Goal: Obtain resource: Download file/media

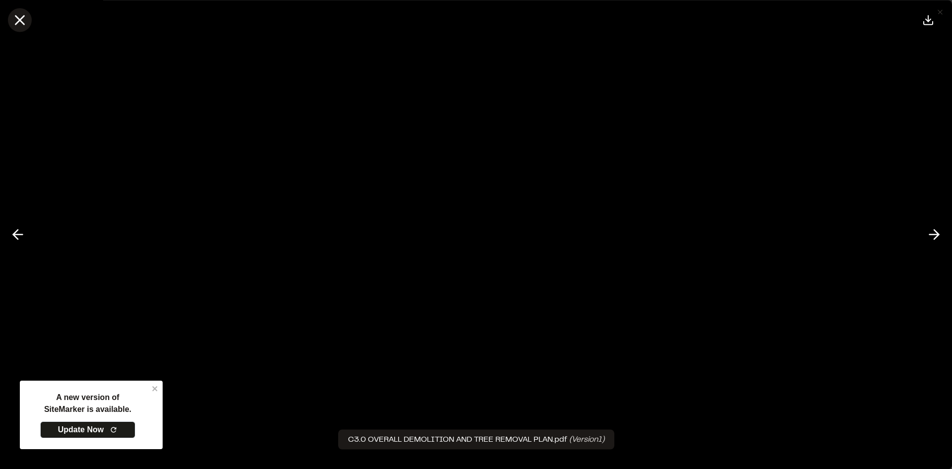
click at [17, 20] on icon at bounding box center [19, 19] width 17 height 17
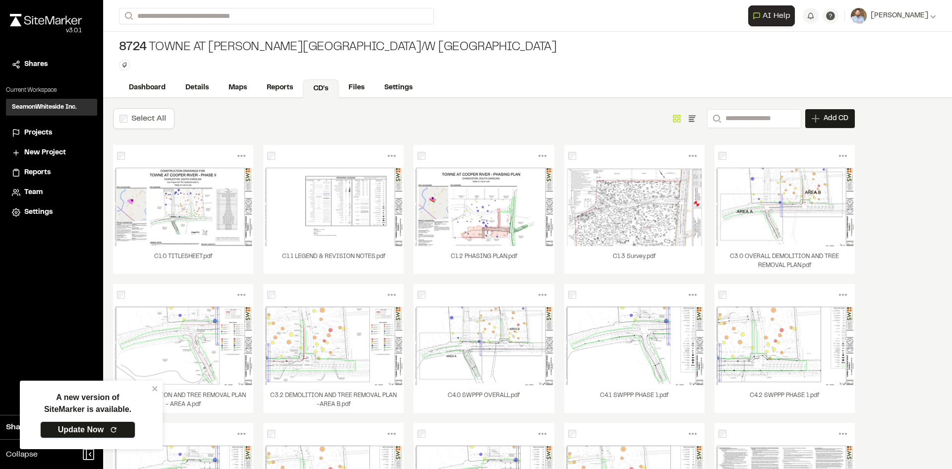
click at [86, 425] on link "Update Now" at bounding box center [87, 429] width 95 height 17
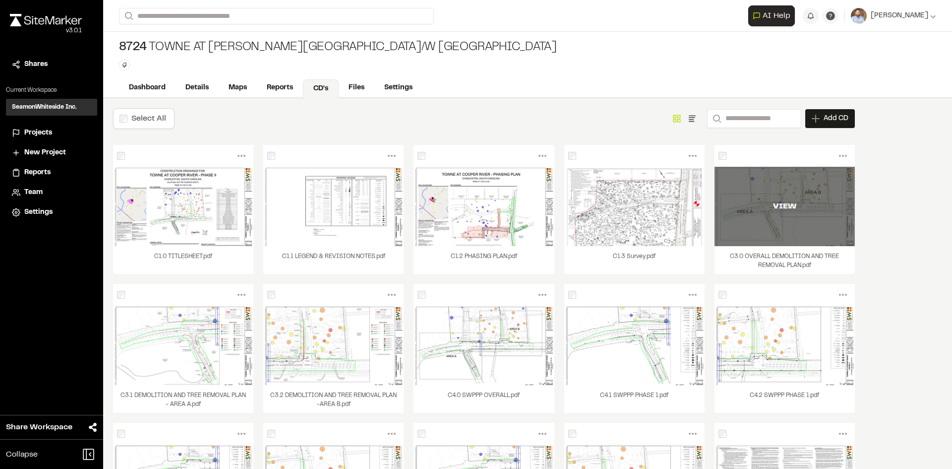
click at [768, 217] on div "VIEW" at bounding box center [785, 206] width 140 height 79
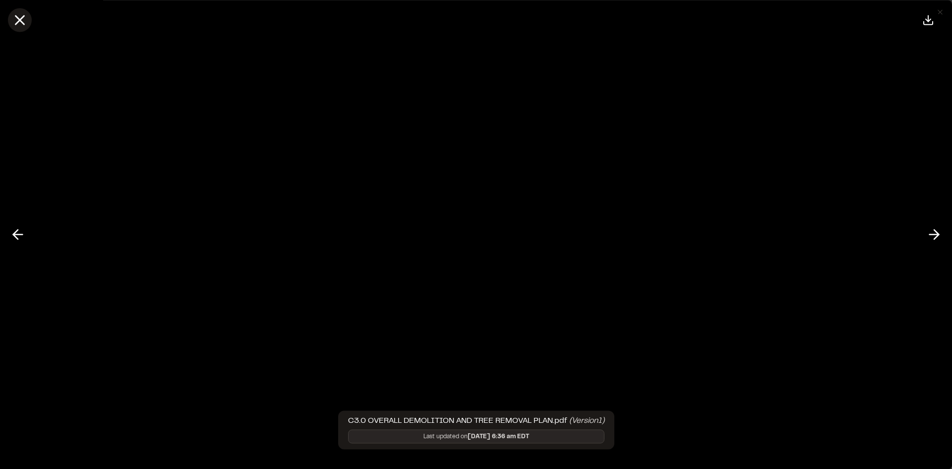
click at [24, 17] on line at bounding box center [20, 20] width 8 height 8
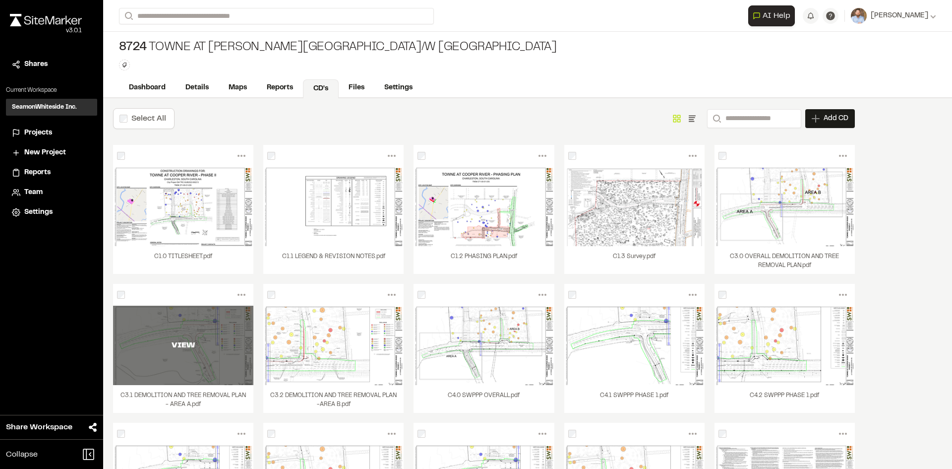
click at [222, 359] on div "VIEW" at bounding box center [183, 344] width 140 height 79
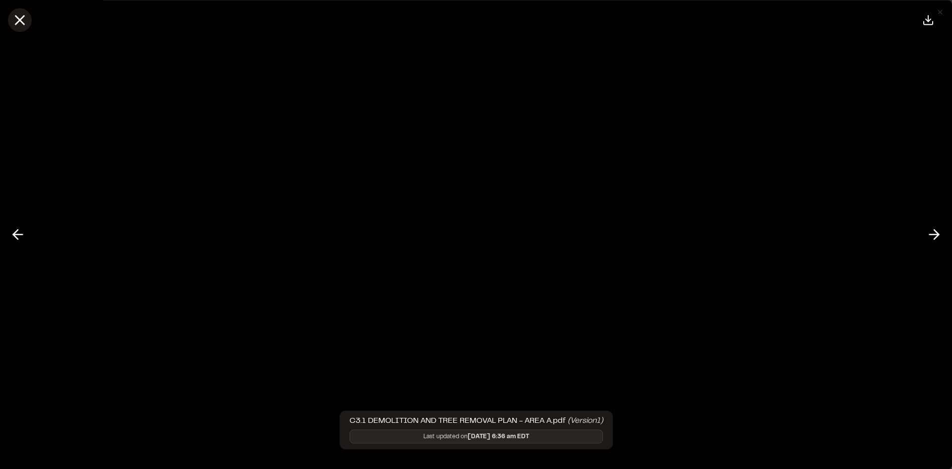
click at [20, 18] on icon at bounding box center [19, 19] width 17 height 17
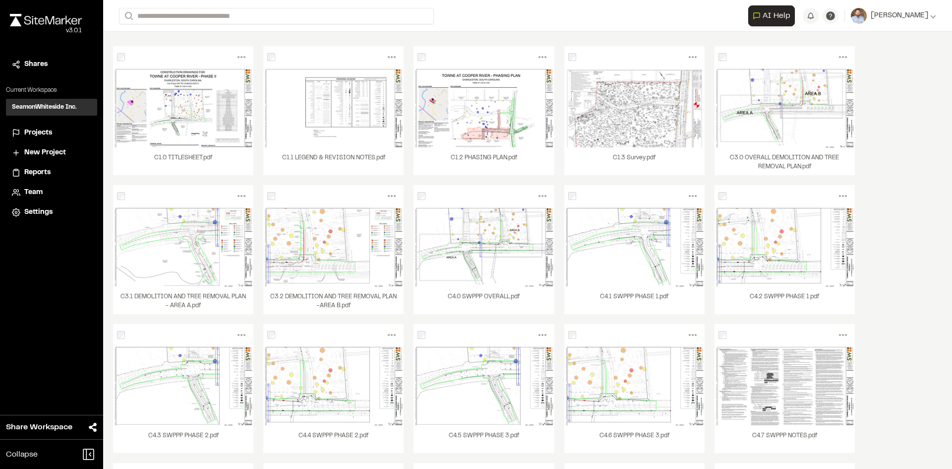
scroll to position [99, 0]
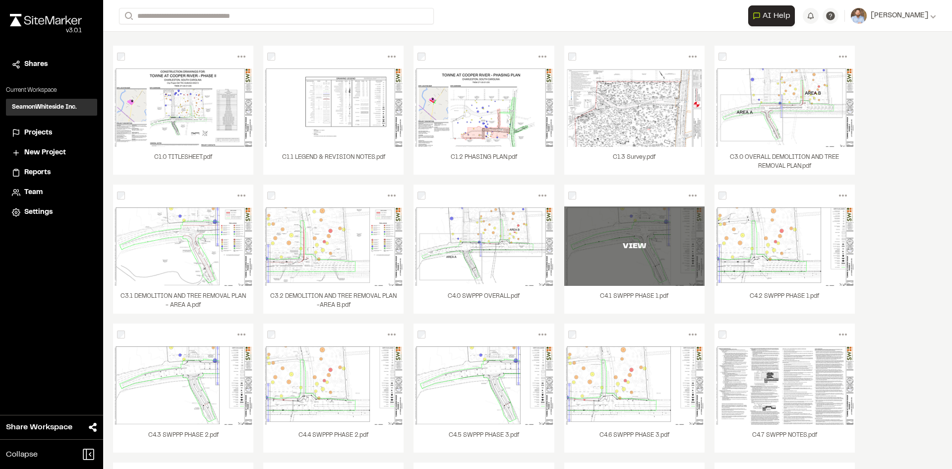
click at [634, 264] on div "VIEW" at bounding box center [634, 245] width 140 height 79
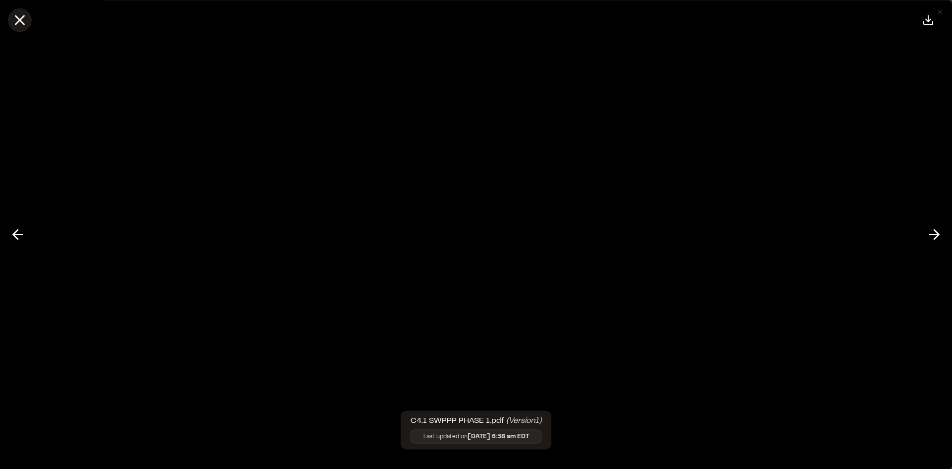
click at [19, 22] on line at bounding box center [20, 20] width 8 height 8
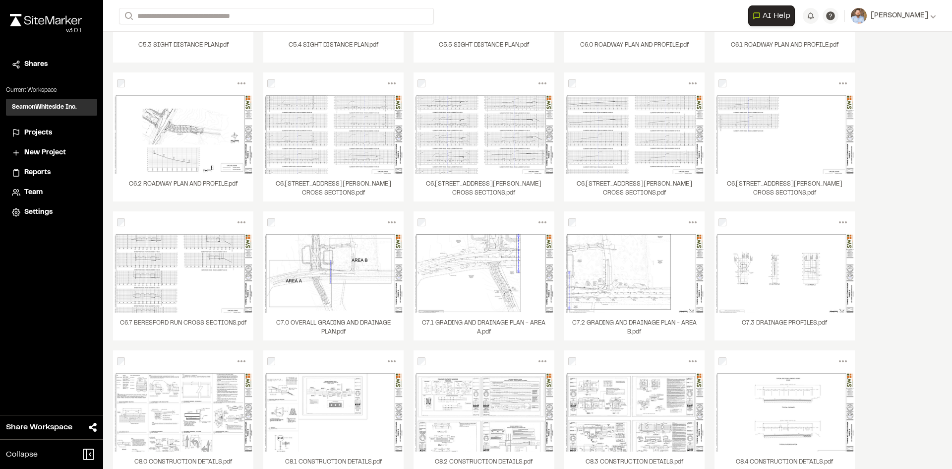
scroll to position [797, 0]
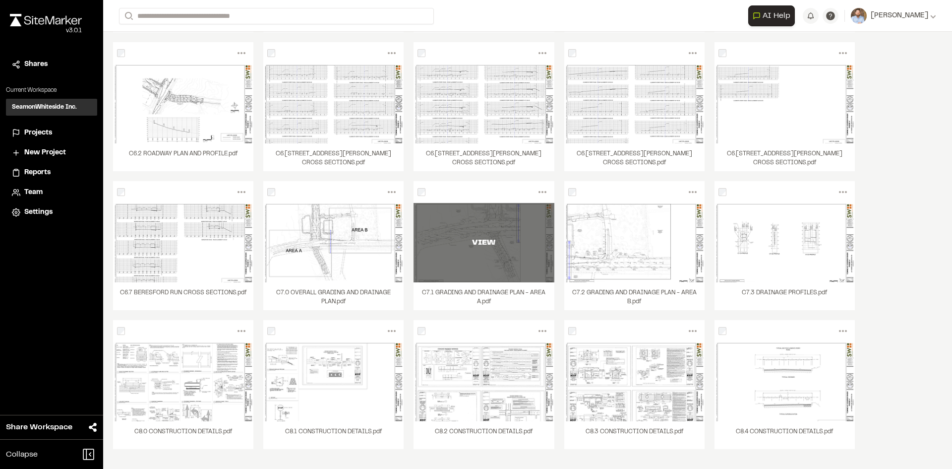
click at [509, 257] on div "VIEW" at bounding box center [484, 242] width 140 height 79
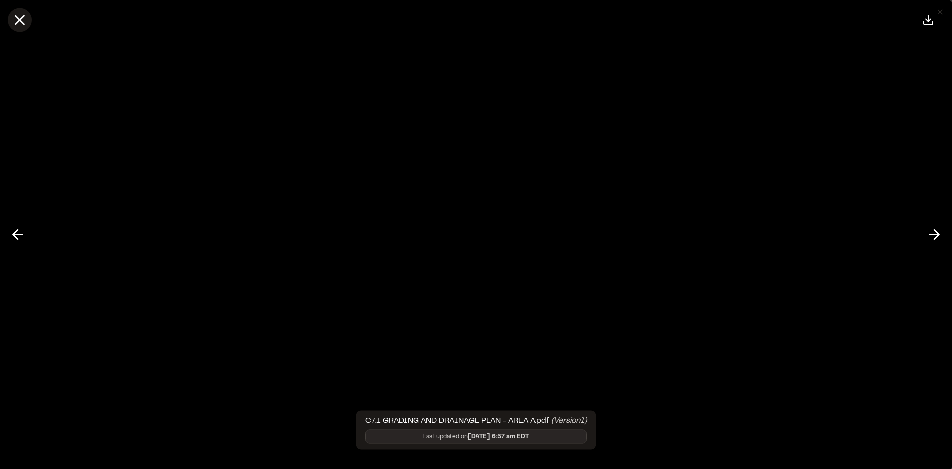
click at [20, 23] on icon at bounding box center [19, 19] width 17 height 17
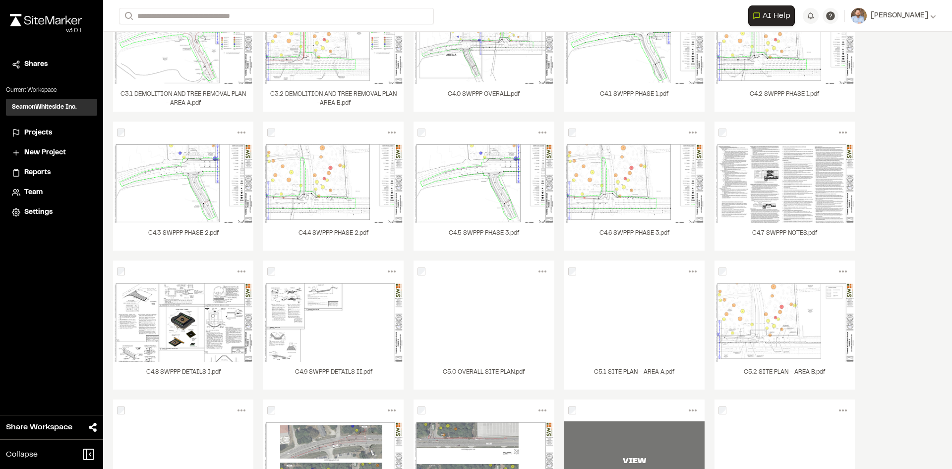
scroll to position [251, 0]
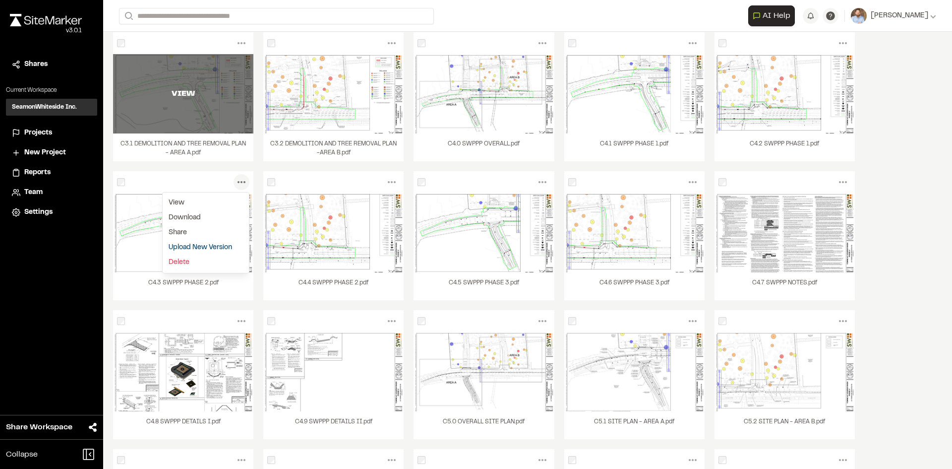
click at [212, 117] on div "VIEW" at bounding box center [183, 93] width 140 height 79
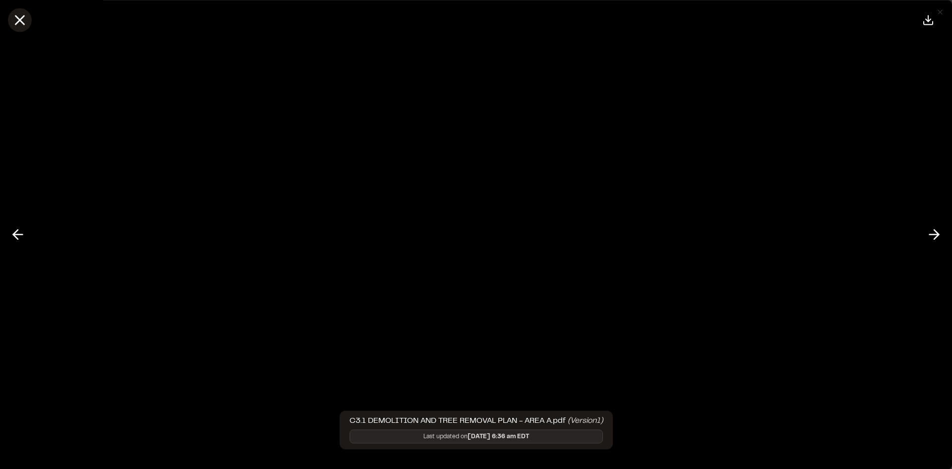
click at [18, 22] on line at bounding box center [20, 20] width 8 height 8
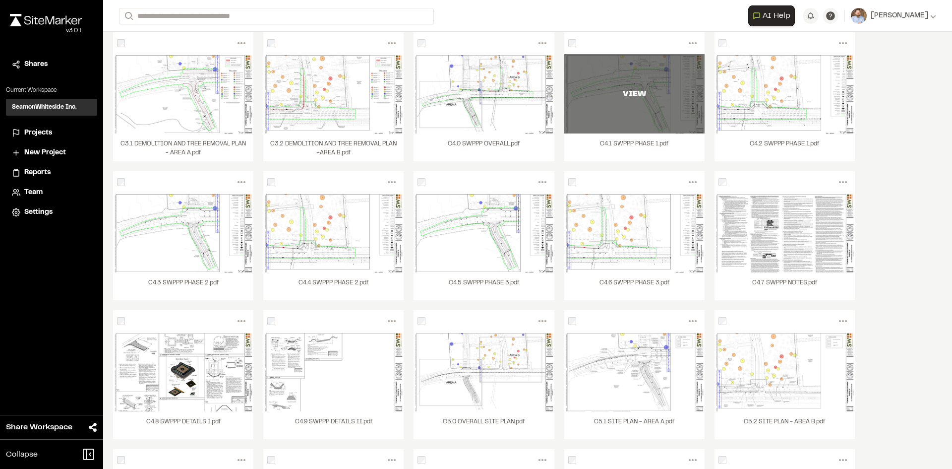
click at [661, 125] on div "VIEW" at bounding box center [634, 93] width 140 height 79
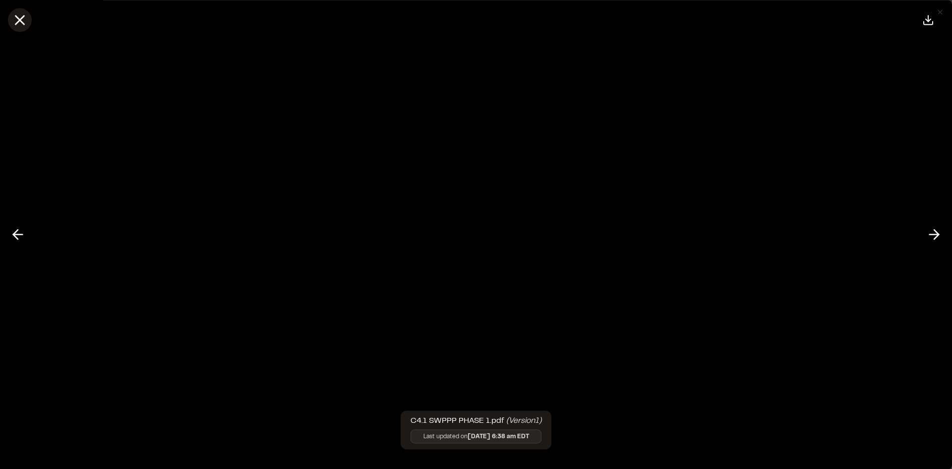
click at [20, 18] on icon at bounding box center [19, 19] width 17 height 17
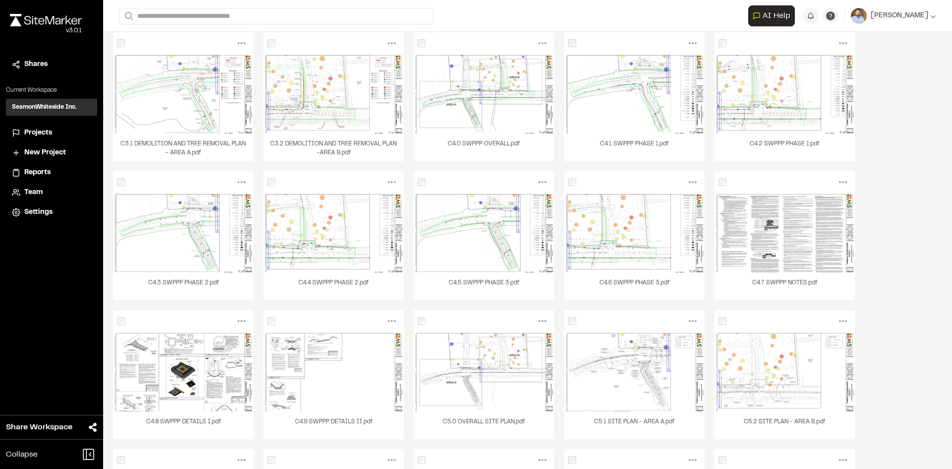
click at [44, 134] on span "Projects" at bounding box center [38, 132] width 28 height 11
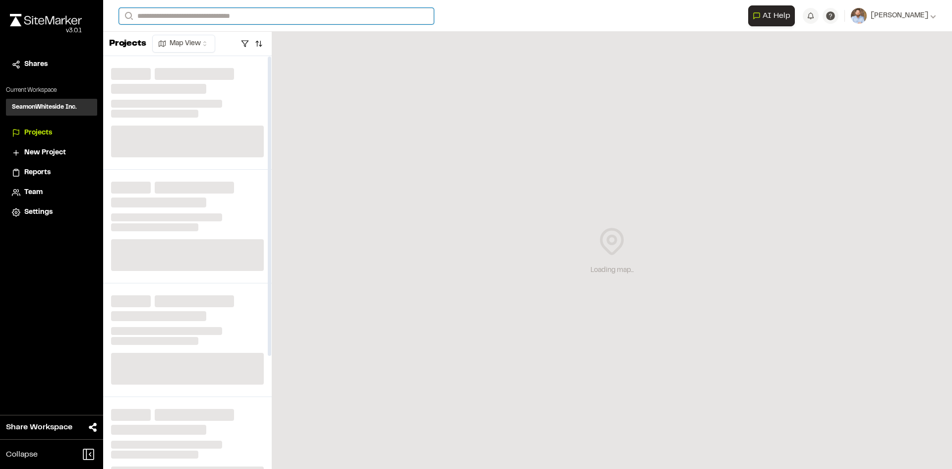
click at [189, 11] on input "Search" at bounding box center [276, 16] width 315 height 16
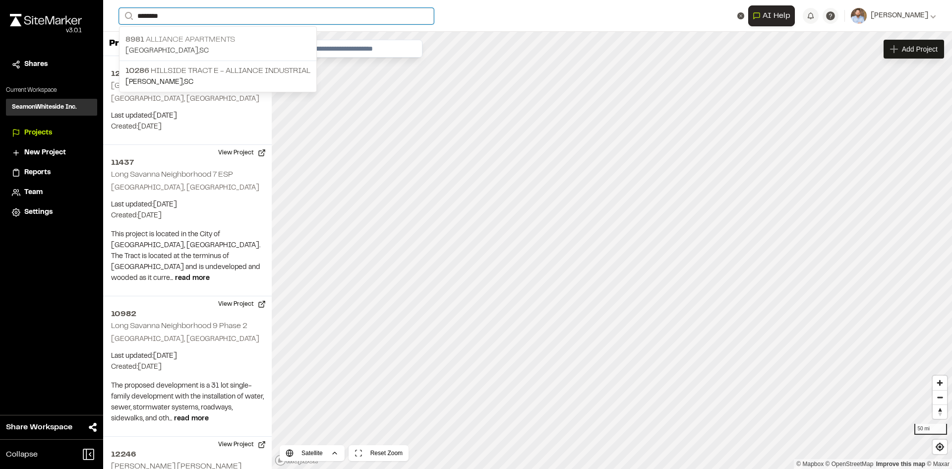
type input "********"
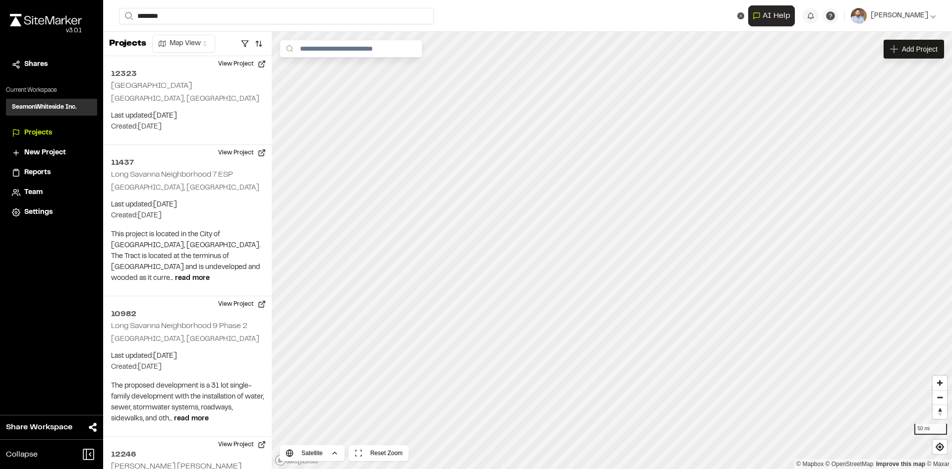
click at [196, 37] on p "8981 Alliance Apartments" at bounding box center [217, 40] width 185 height 12
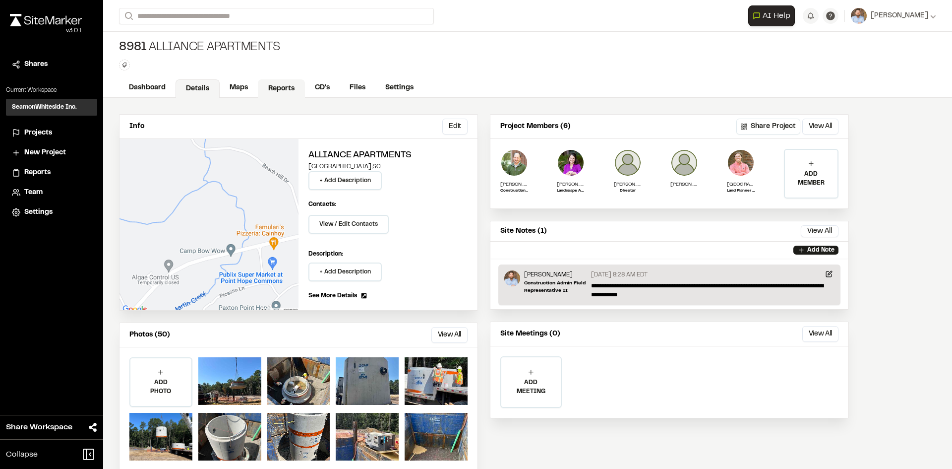
click at [294, 89] on link "Reports" at bounding box center [281, 88] width 47 height 19
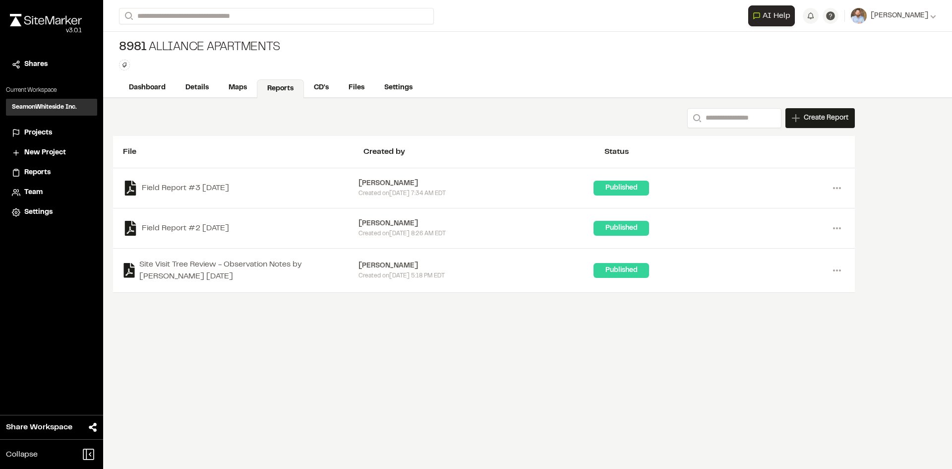
click at [38, 133] on span "Projects" at bounding box center [38, 132] width 28 height 11
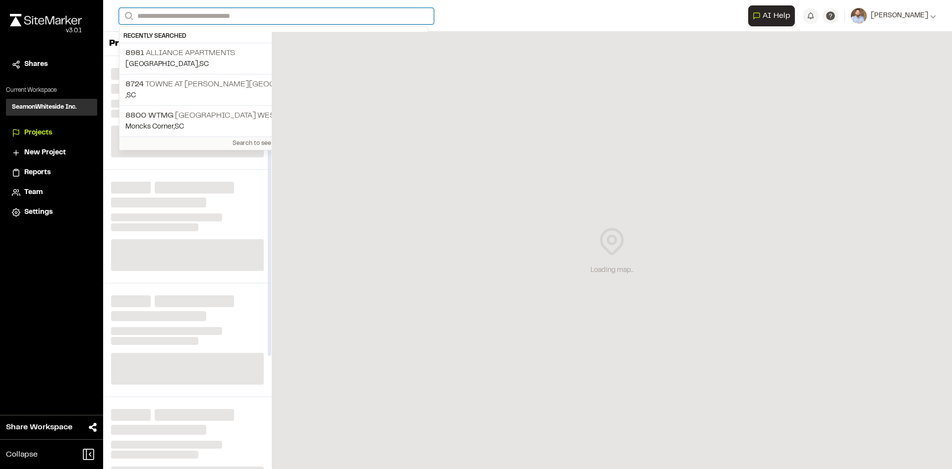
click at [167, 14] on input "Search" at bounding box center [276, 16] width 315 height 16
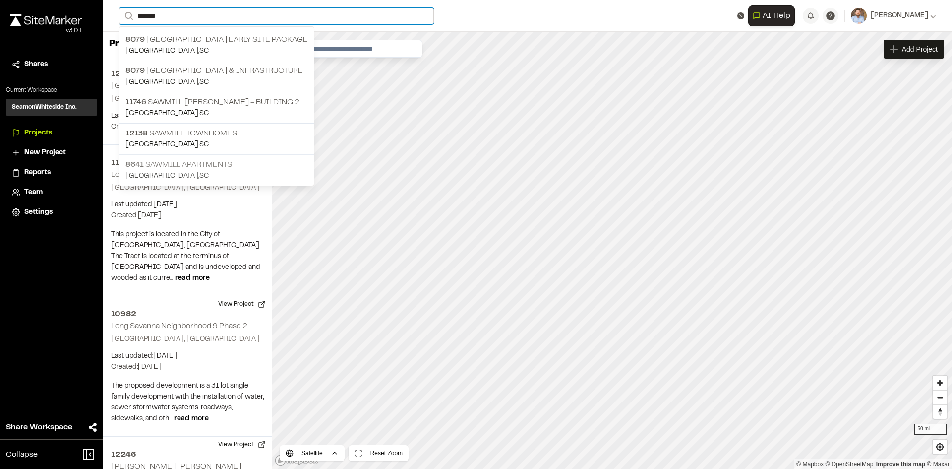
type input "*******"
click at [203, 166] on p "8641 Sawmill Apartments" at bounding box center [216, 165] width 182 height 12
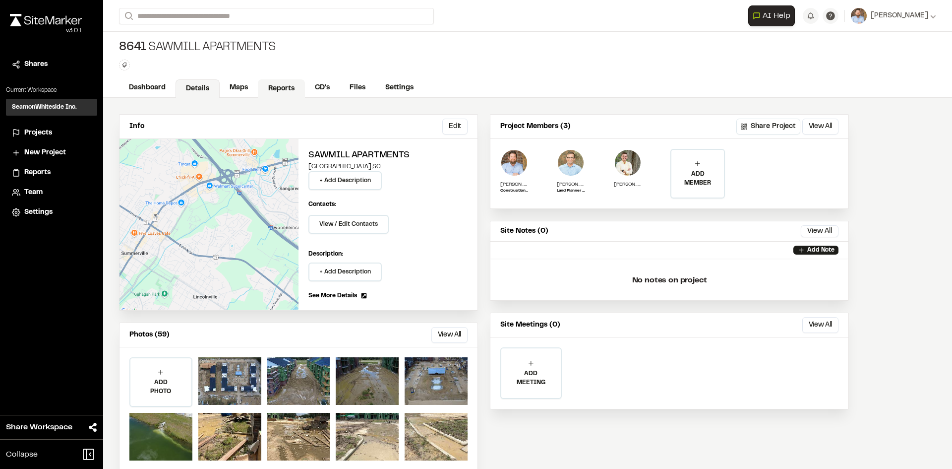
click at [280, 91] on link "Reports" at bounding box center [281, 88] width 47 height 19
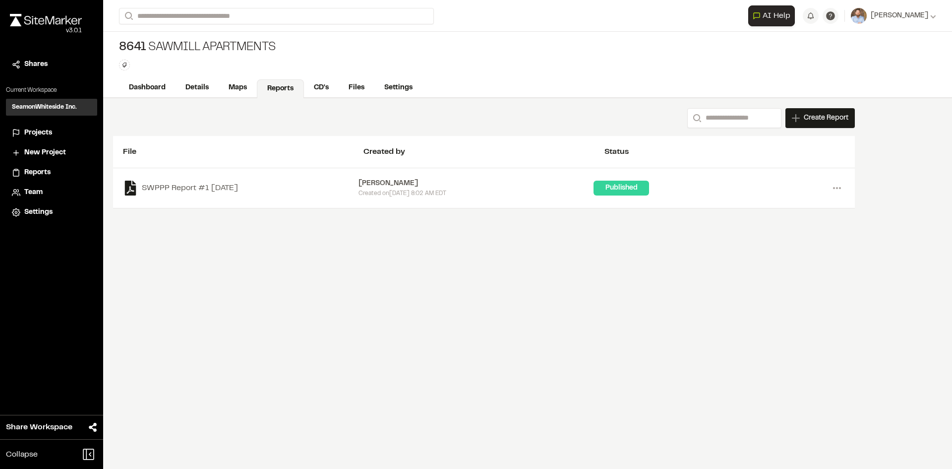
click at [39, 132] on span "Projects" at bounding box center [38, 132] width 28 height 11
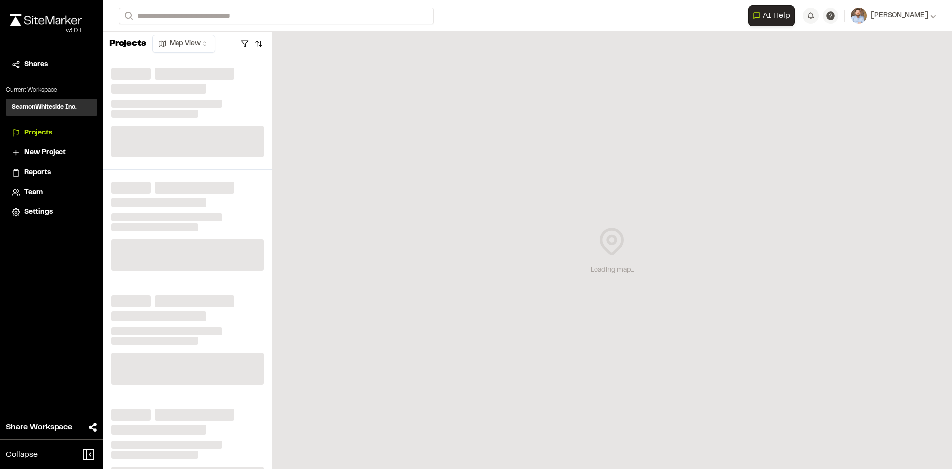
click at [49, 174] on span "Reports" at bounding box center [37, 172] width 26 height 11
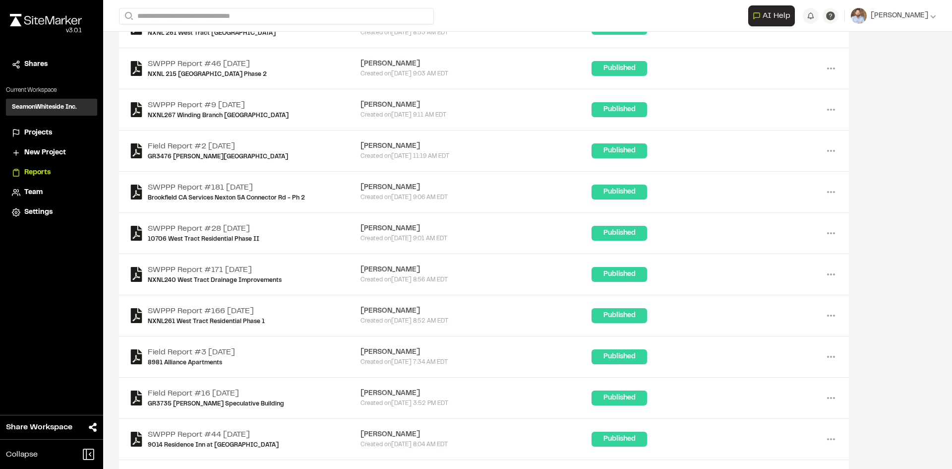
scroll to position [347, 0]
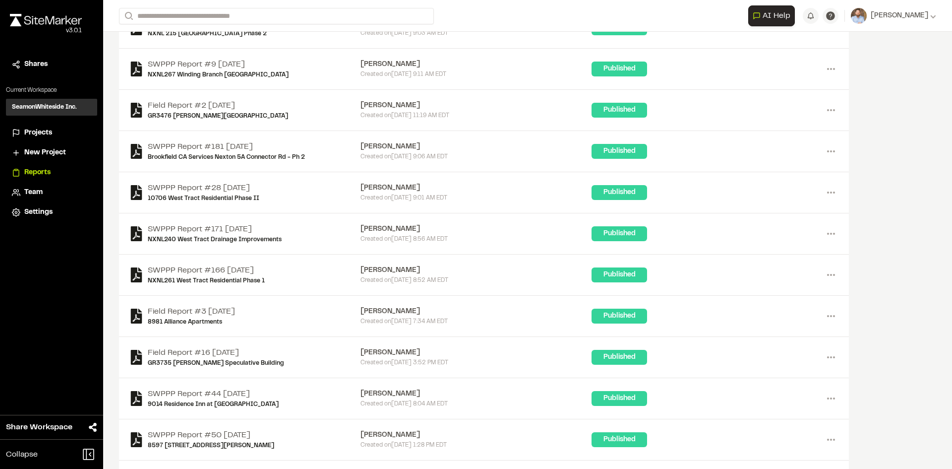
click at [45, 133] on span "Projects" at bounding box center [38, 132] width 28 height 11
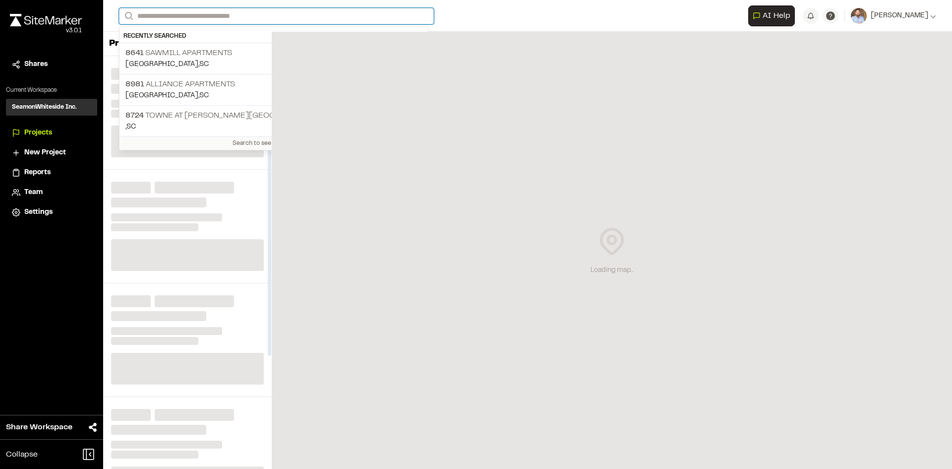
click at [172, 14] on input "Search" at bounding box center [276, 16] width 315 height 16
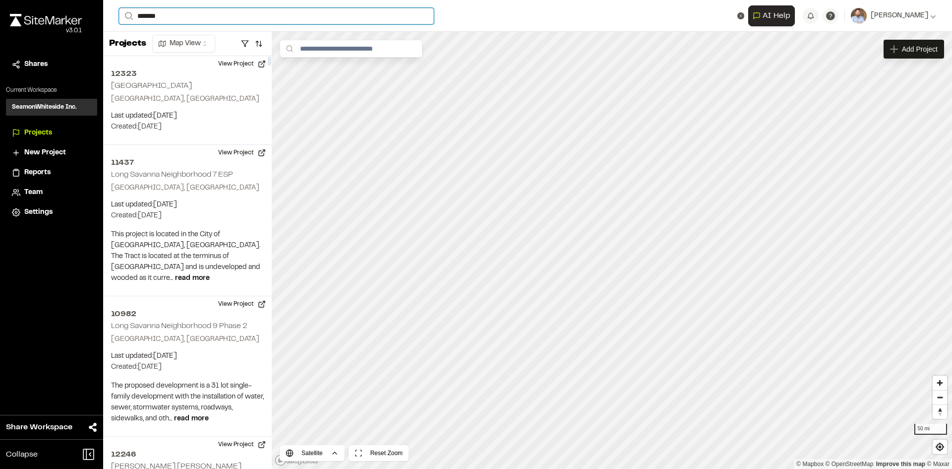
click at [181, 16] on input "*******" at bounding box center [276, 16] width 315 height 16
type input "*"
click at [187, 14] on input "****" at bounding box center [276, 16] width 315 height 16
type input "*"
click at [58, 286] on div "Close sidebar v 3.0.1 Shares Current Workspace SeamonWhiteside Inc. SI Projects…" at bounding box center [51, 234] width 103 height 469
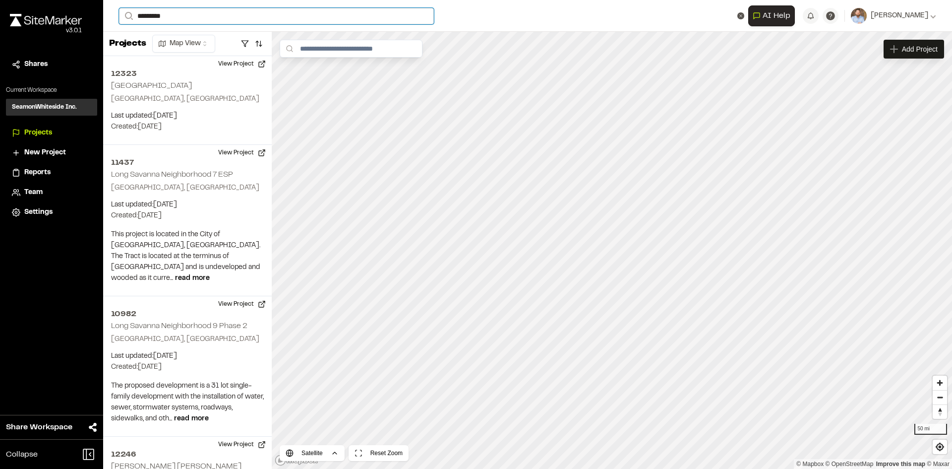
click at [175, 15] on input "********" at bounding box center [276, 16] width 315 height 16
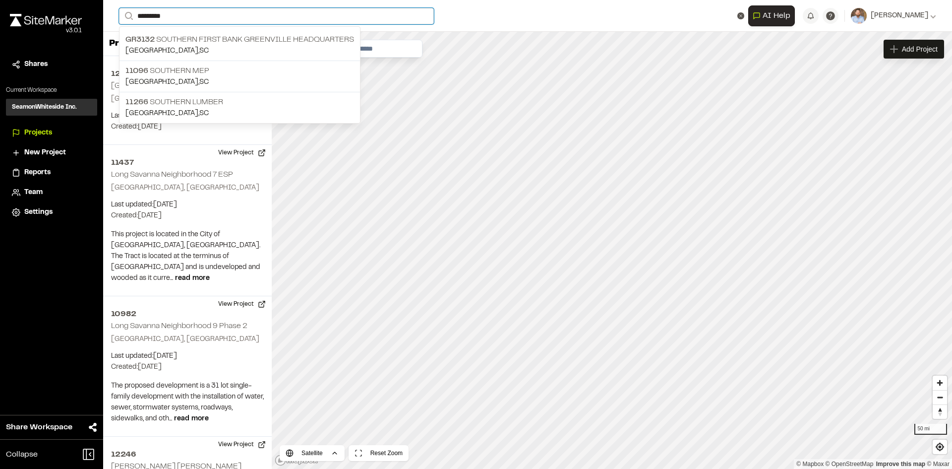
click at [175, 15] on input "********" at bounding box center [276, 16] width 315 height 16
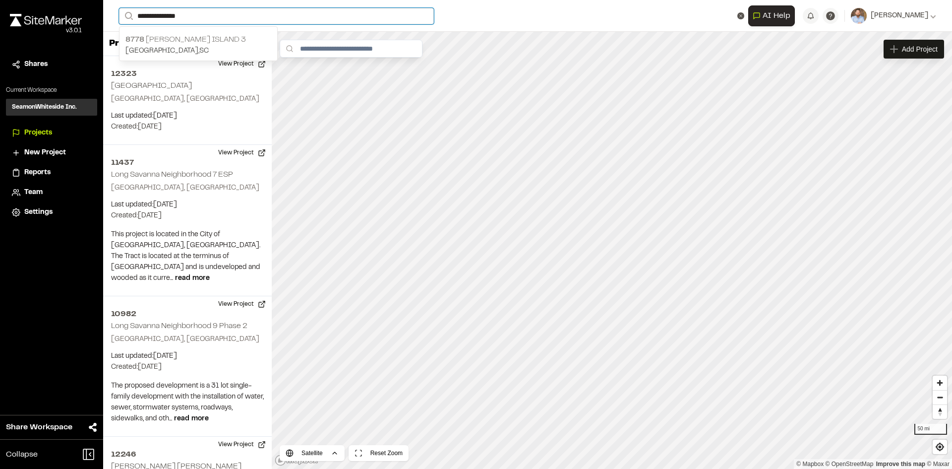
type input "**********"
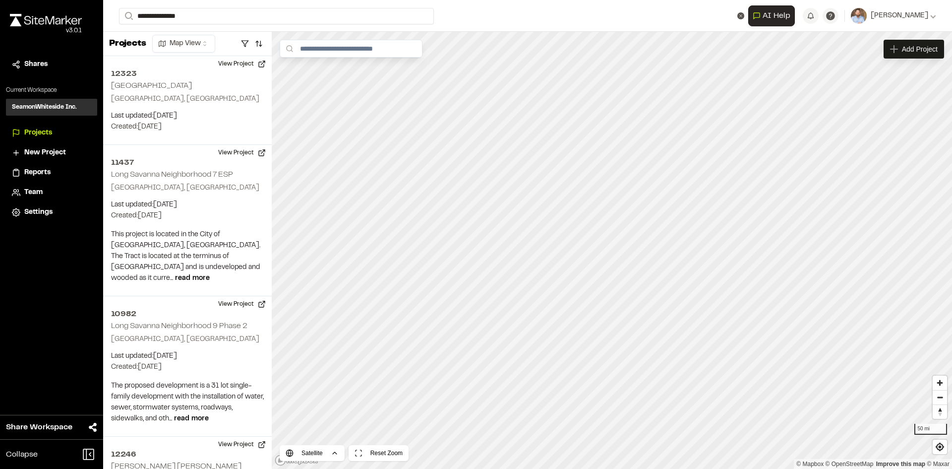
click at [198, 41] on p "8778 [PERSON_NAME][GEOGRAPHIC_DATA] 3" at bounding box center [198, 40] width 146 height 12
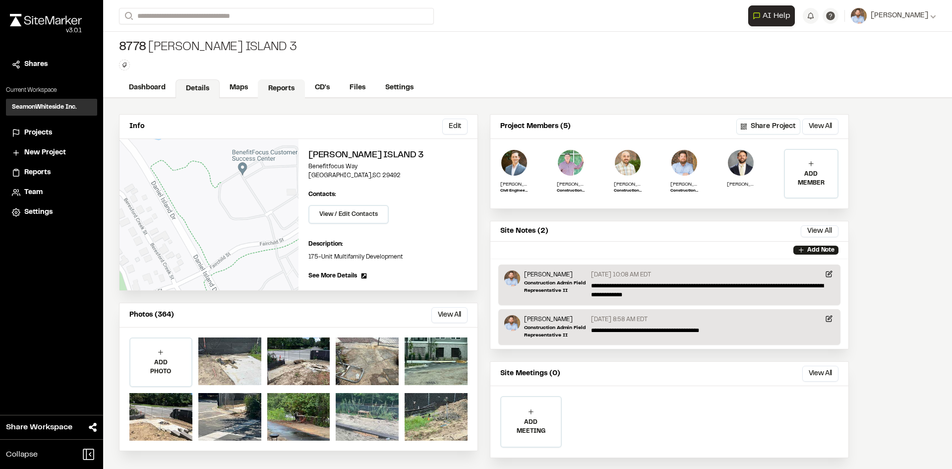
click at [281, 86] on link "Reports" at bounding box center [281, 88] width 47 height 19
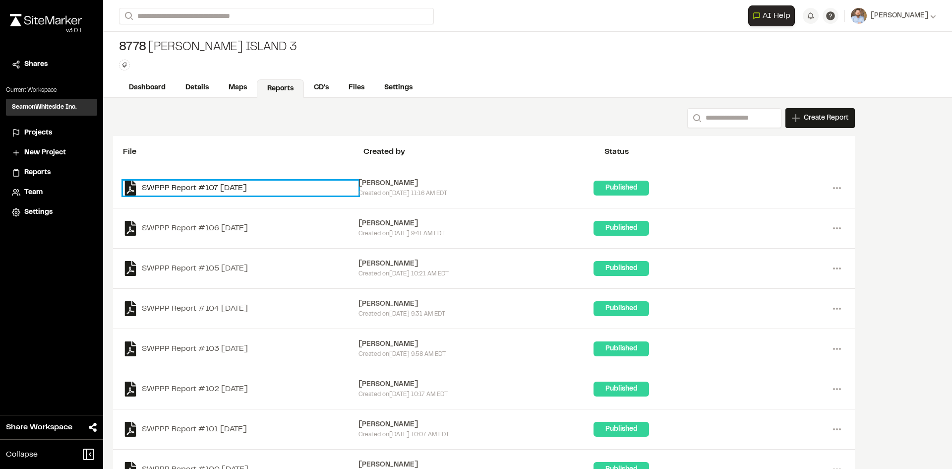
click at [228, 187] on link "SWPPP Report #107 [DATE]" at bounding box center [241, 188] width 236 height 15
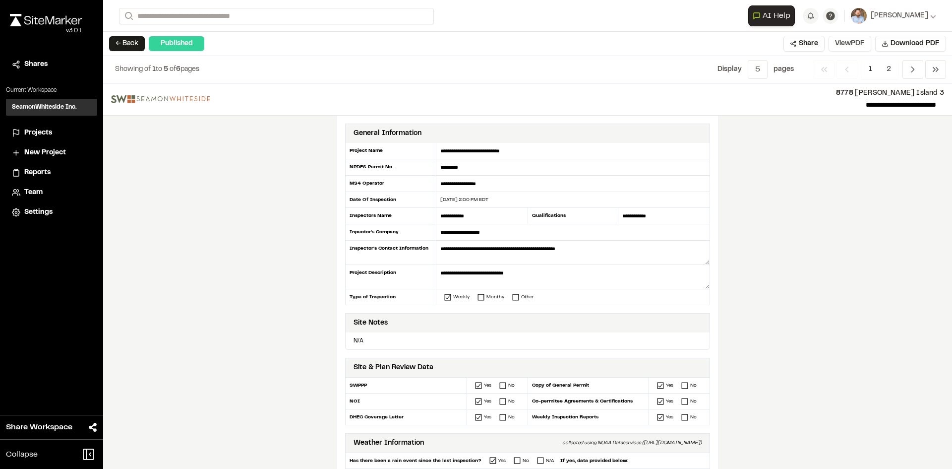
click at [857, 47] on button "View PDF" at bounding box center [850, 44] width 43 height 16
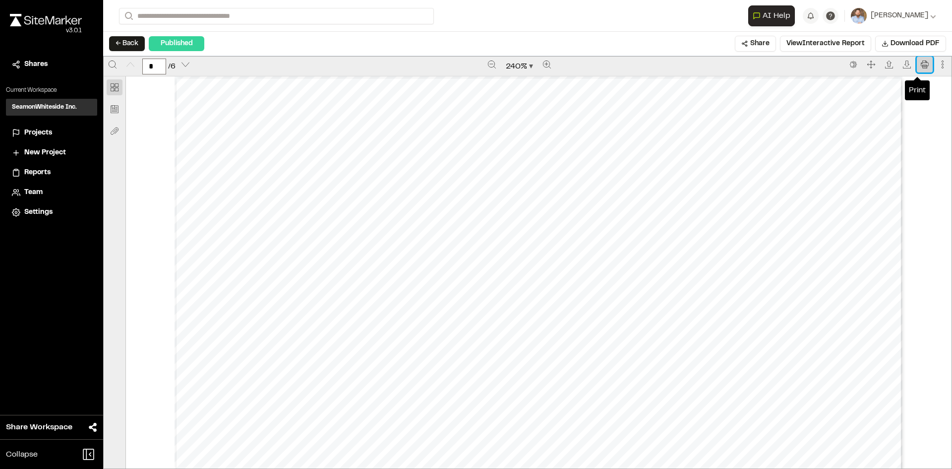
click at [921, 63] on icon "Print" at bounding box center [925, 65] width 8 height 8
click at [41, 134] on span "Projects" at bounding box center [38, 132] width 28 height 11
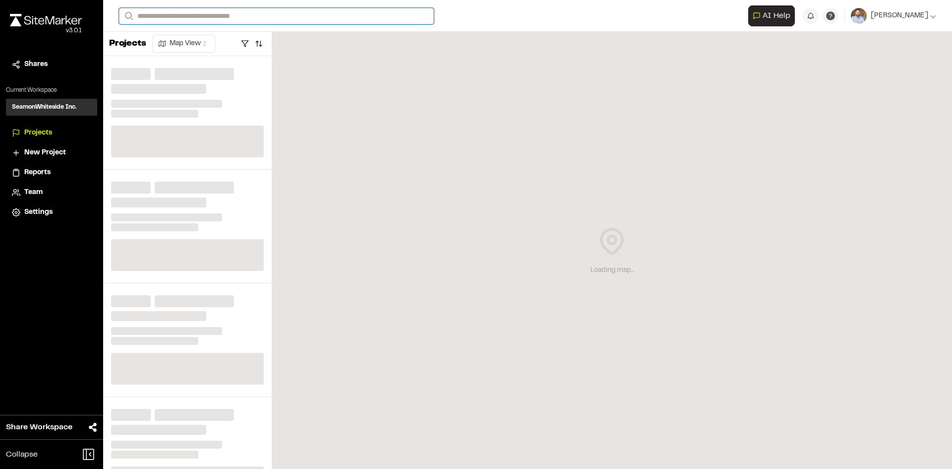
click at [168, 14] on input "Search" at bounding box center [276, 16] width 315 height 16
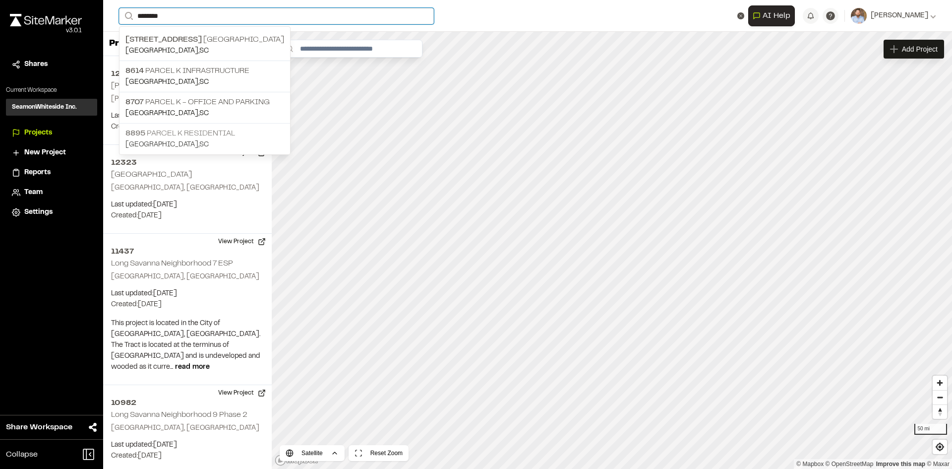
type input "********"
click at [205, 135] on p "8895 Parcel K Residential" at bounding box center [204, 133] width 159 height 12
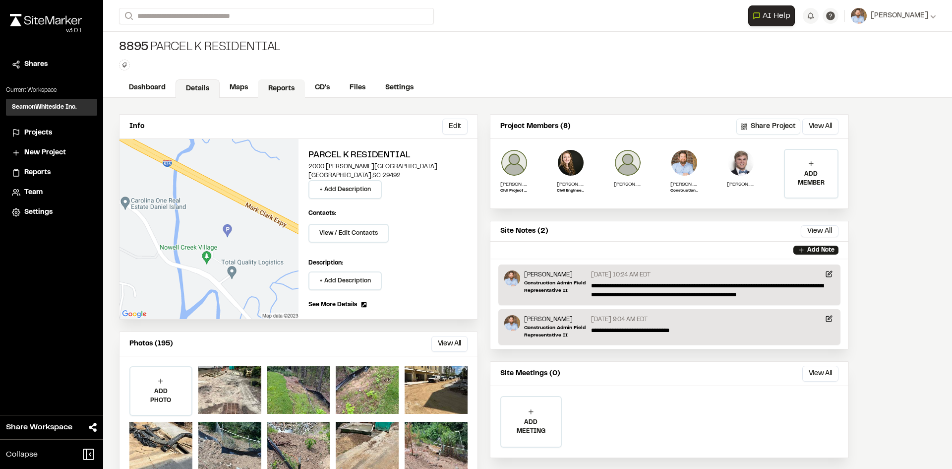
click at [278, 87] on link "Reports" at bounding box center [281, 88] width 47 height 19
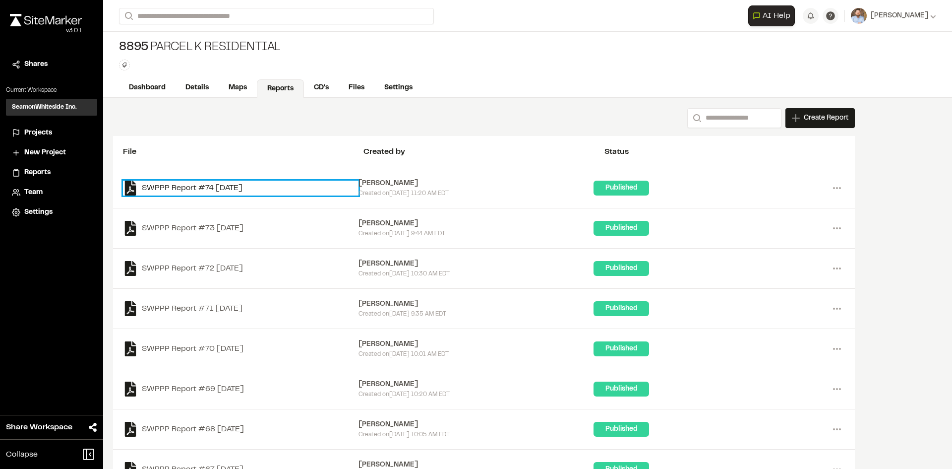
click at [246, 186] on link "SWPPP Report #74 [DATE]" at bounding box center [241, 188] width 236 height 15
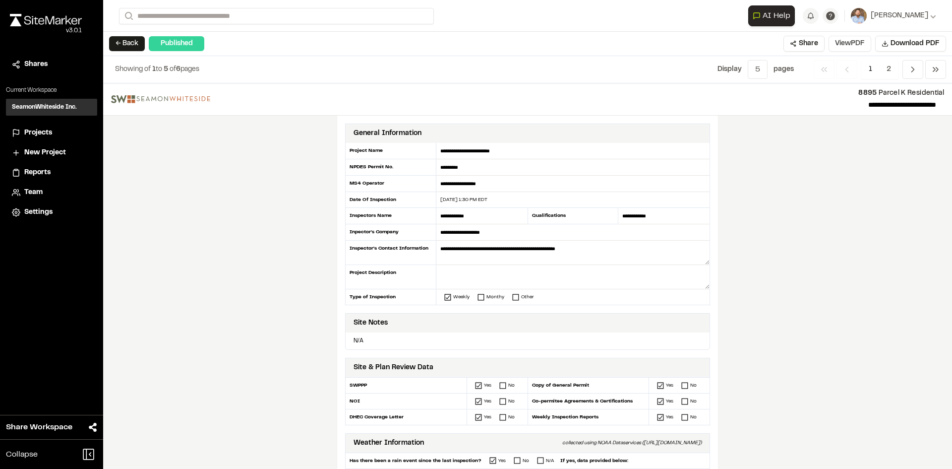
click at [860, 43] on button "View PDF" at bounding box center [850, 44] width 43 height 16
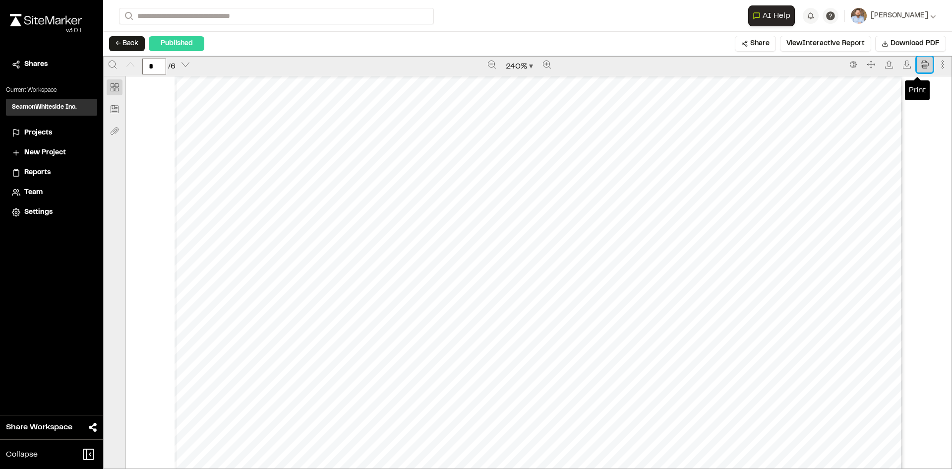
click at [921, 65] on icon "Print" at bounding box center [925, 65] width 8 height 8
click at [43, 131] on span "Projects" at bounding box center [38, 132] width 28 height 11
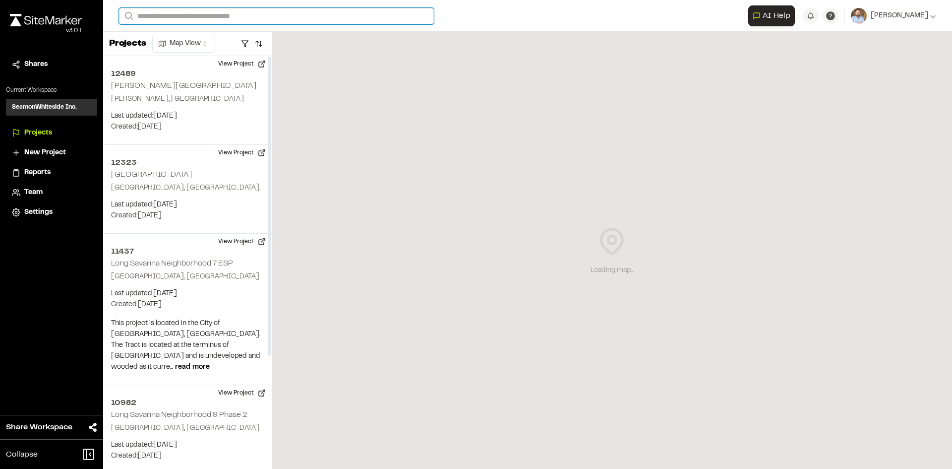
click at [166, 13] on input "Search" at bounding box center [276, 16] width 315 height 16
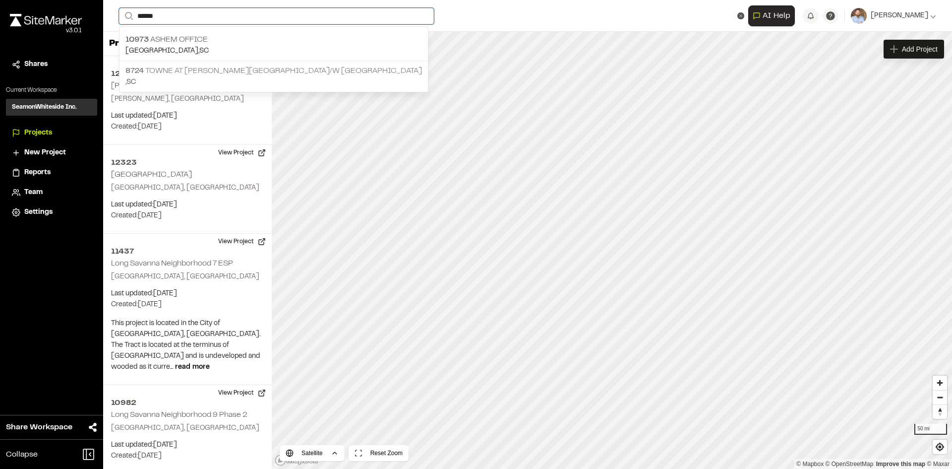
type input "*****"
click at [223, 70] on p "8724 Towne at [PERSON_NAME][GEOGRAPHIC_DATA]" at bounding box center [273, 71] width 297 height 12
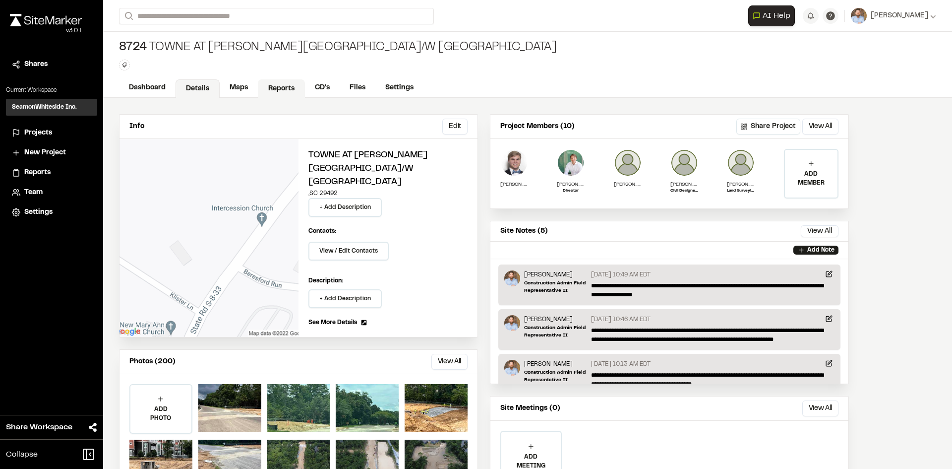
click at [275, 84] on link "Reports" at bounding box center [281, 88] width 47 height 19
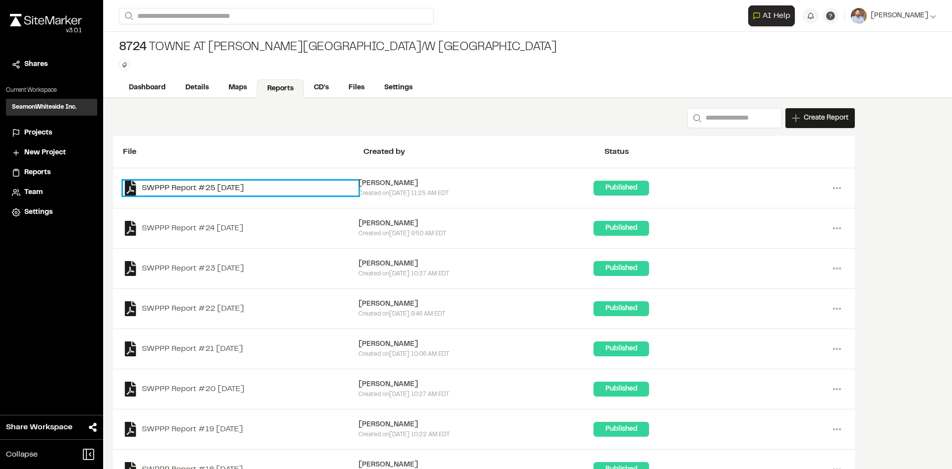
click at [225, 186] on link "SWPPP Report #25 [DATE]" at bounding box center [241, 188] width 236 height 15
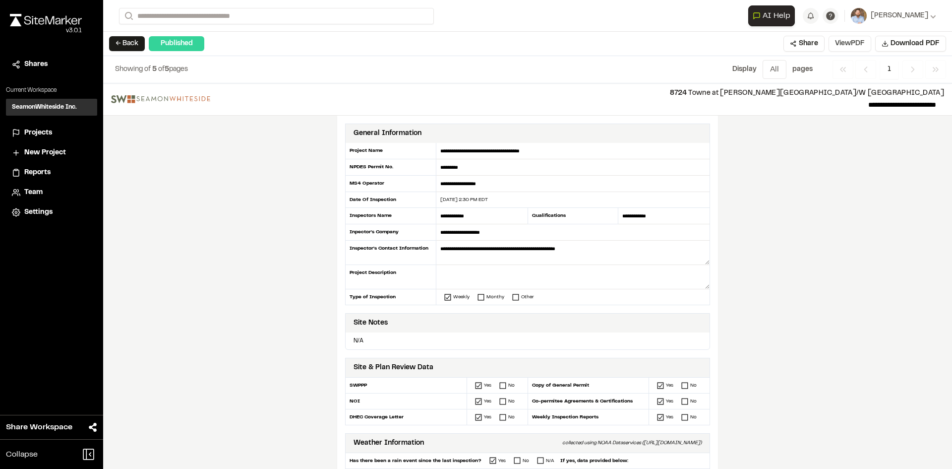
click at [850, 48] on button "View PDF" at bounding box center [850, 44] width 43 height 16
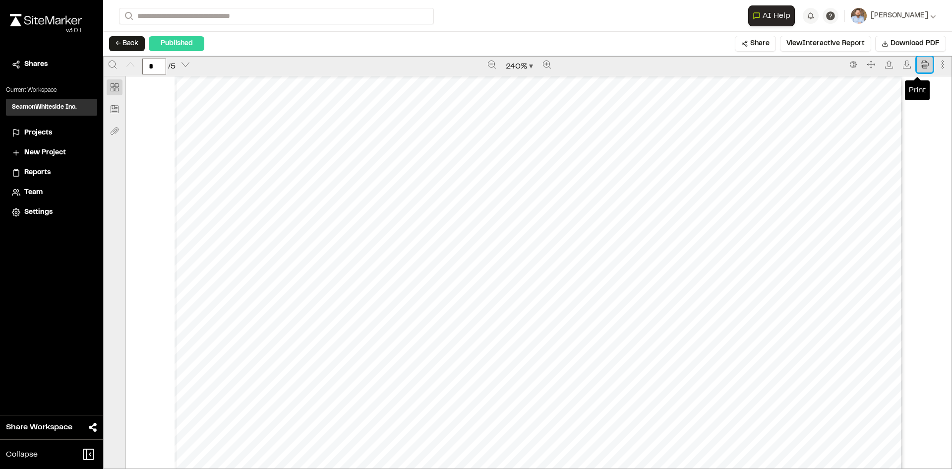
click at [921, 63] on icon "Print" at bounding box center [925, 65] width 8 height 8
click at [44, 133] on span "Projects" at bounding box center [38, 132] width 28 height 11
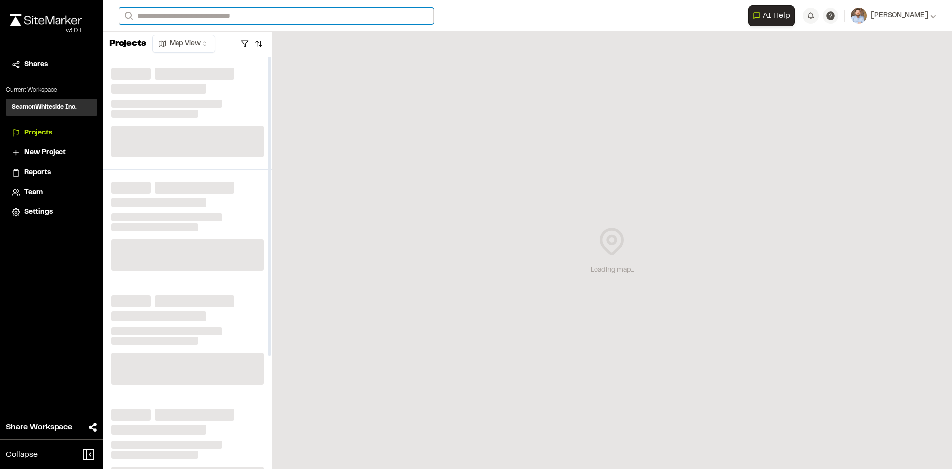
click at [173, 16] on input "Search" at bounding box center [276, 16] width 315 height 16
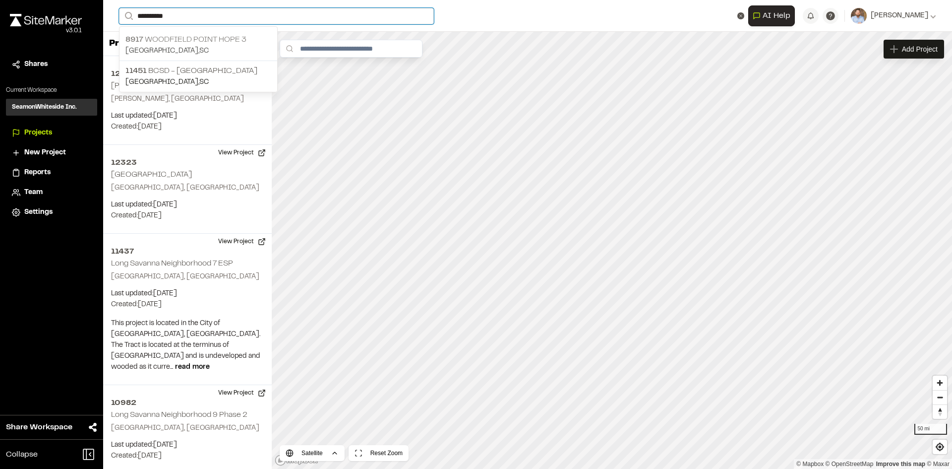
type input "**********"
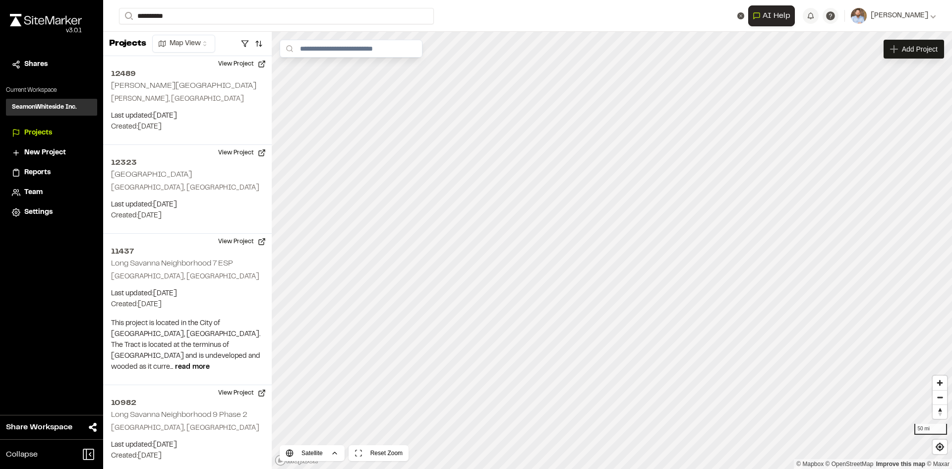
click at [195, 39] on p "[STREET_ADDRESS]" at bounding box center [198, 40] width 146 height 12
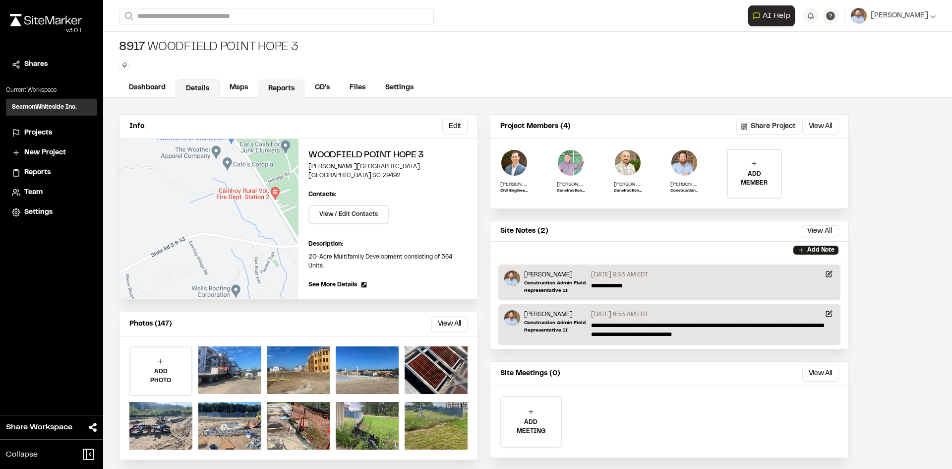
click at [287, 90] on link "Reports" at bounding box center [281, 88] width 47 height 19
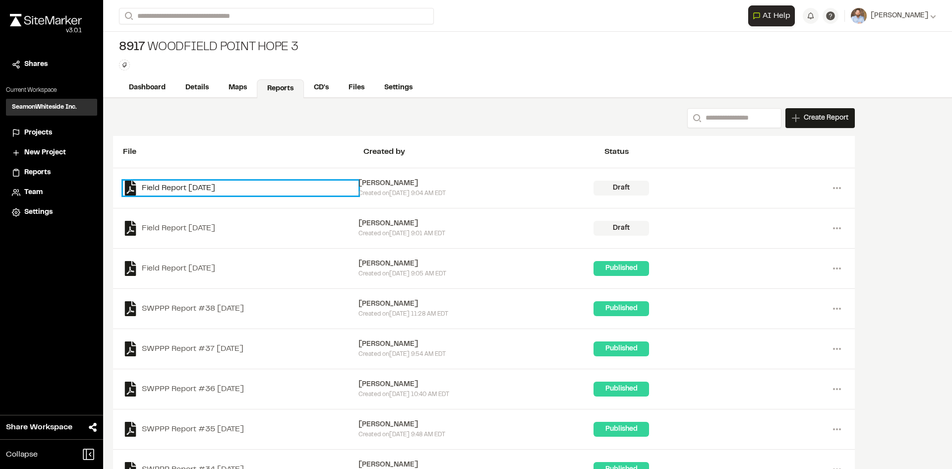
click at [208, 186] on link "Field Report [DATE]" at bounding box center [241, 188] width 236 height 15
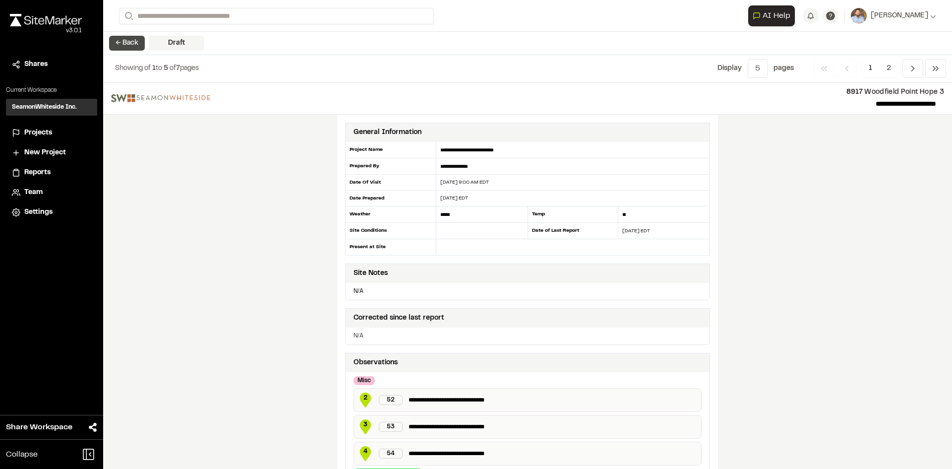
click at [127, 46] on button "← Back" at bounding box center [127, 43] width 36 height 15
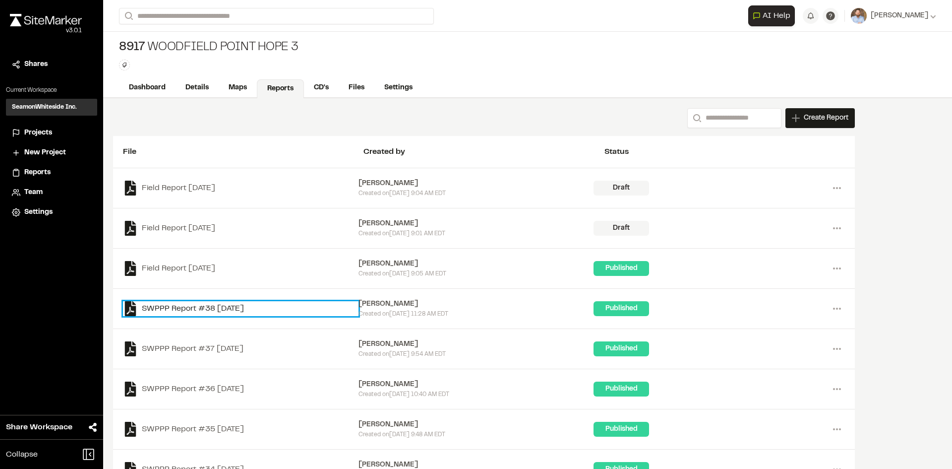
click at [225, 310] on link "SWPPP Report #38 [DATE]" at bounding box center [241, 308] width 236 height 15
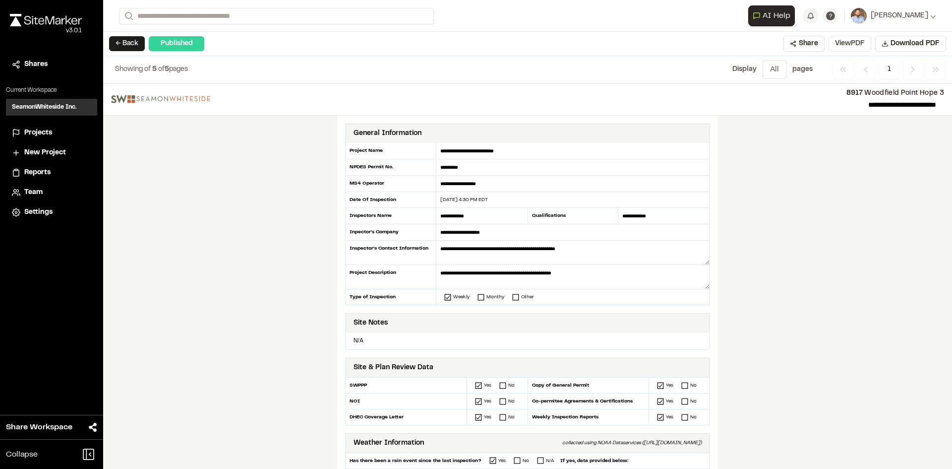
click at [855, 46] on button "View PDF" at bounding box center [850, 44] width 43 height 16
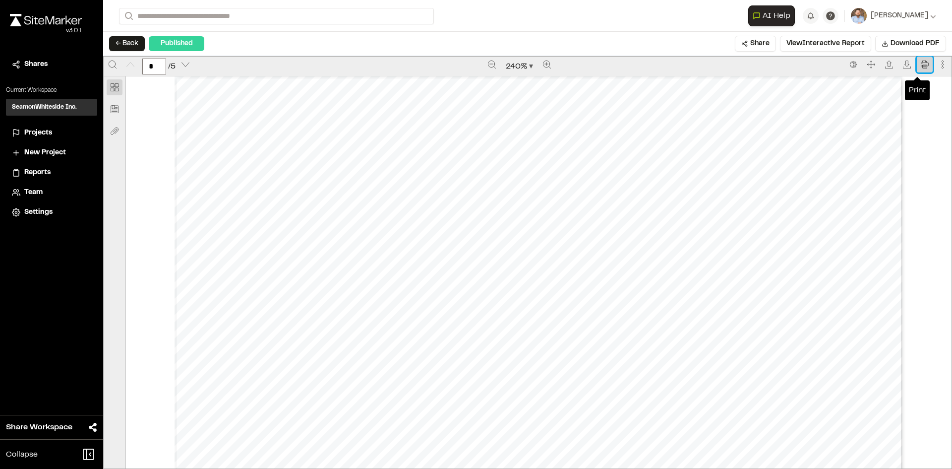
click at [921, 62] on icon "Print" at bounding box center [925, 65] width 8 height 8
click at [46, 131] on span "Projects" at bounding box center [38, 132] width 28 height 11
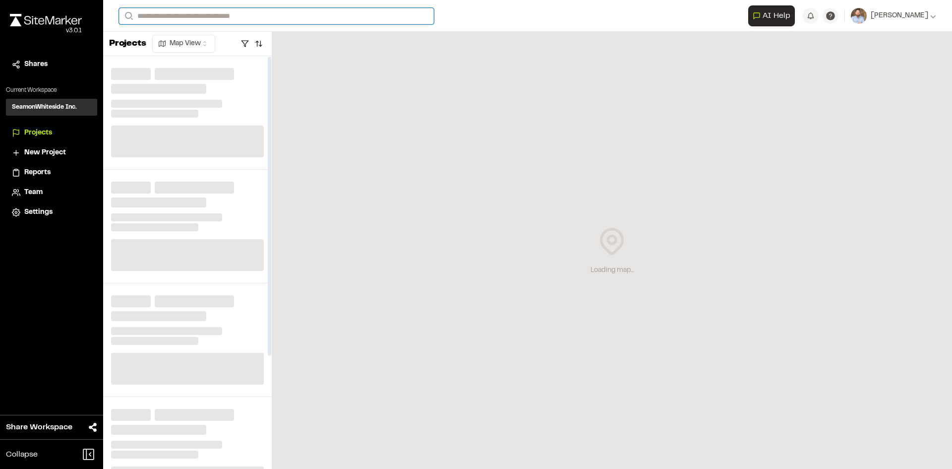
click at [185, 17] on input "Search" at bounding box center [276, 16] width 315 height 16
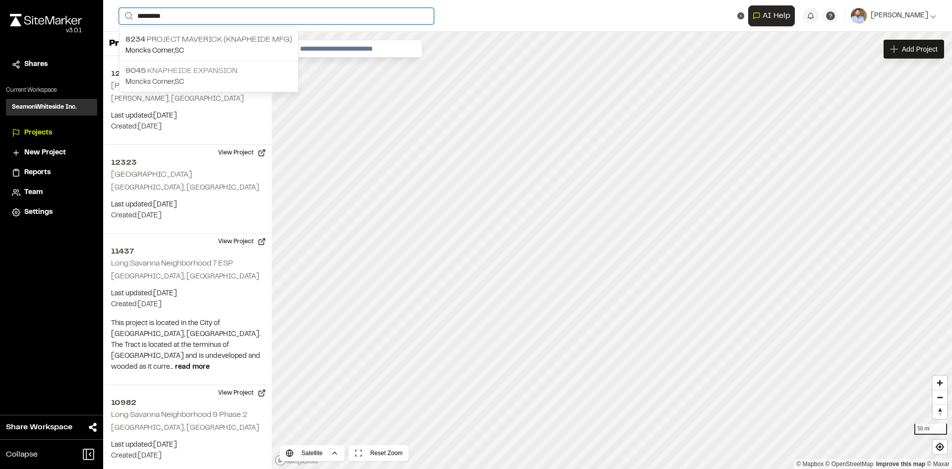
type input "*********"
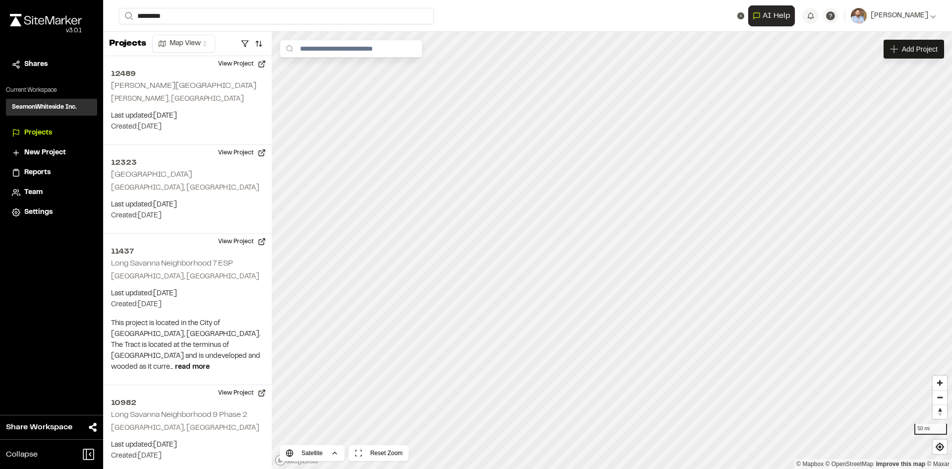
click at [203, 75] on p "9045 Knapheide Expansion" at bounding box center [208, 71] width 167 height 12
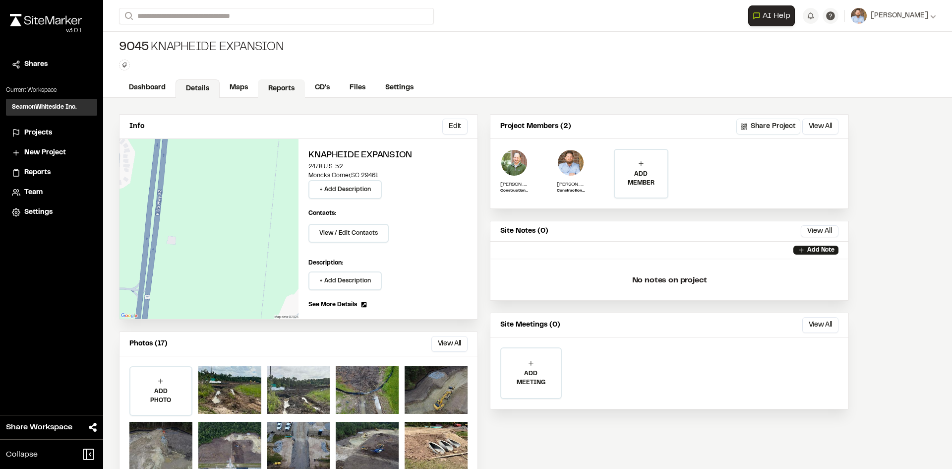
click at [291, 89] on link "Reports" at bounding box center [281, 88] width 47 height 19
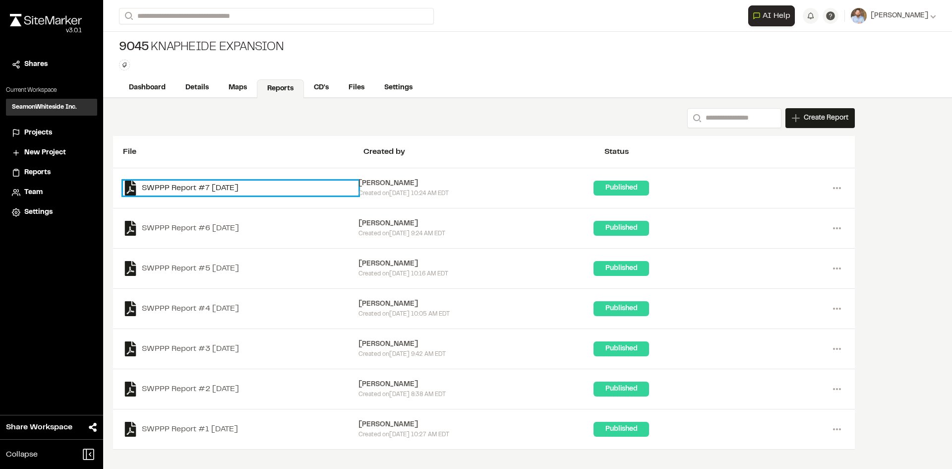
click at [241, 188] on link "SWPPP Report #7 [DATE]" at bounding box center [241, 188] width 236 height 15
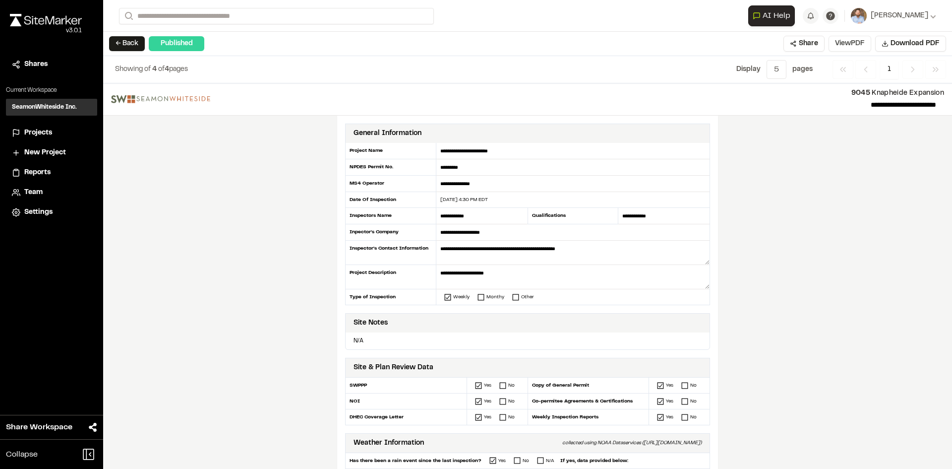
click at [855, 46] on button "View PDF" at bounding box center [850, 44] width 43 height 16
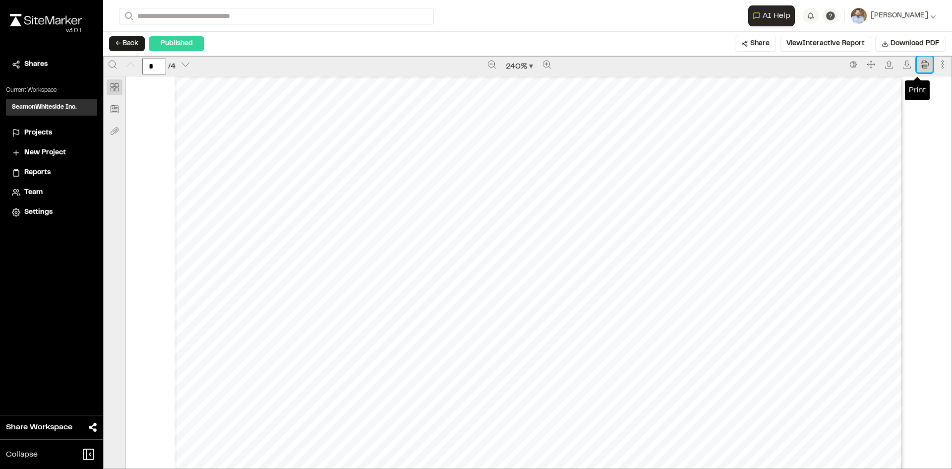
click at [921, 65] on icon "Print" at bounding box center [925, 65] width 8 height 8
click at [40, 134] on span "Projects" at bounding box center [38, 132] width 28 height 11
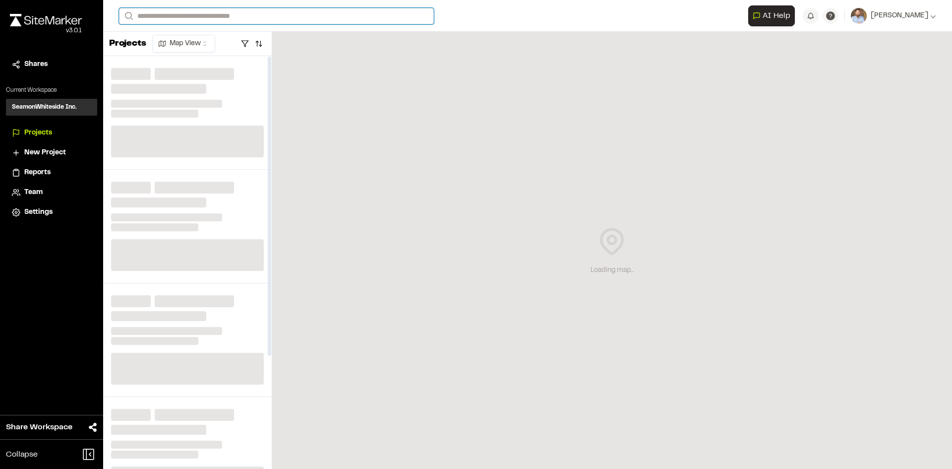
click at [159, 20] on input "Search" at bounding box center [276, 16] width 315 height 16
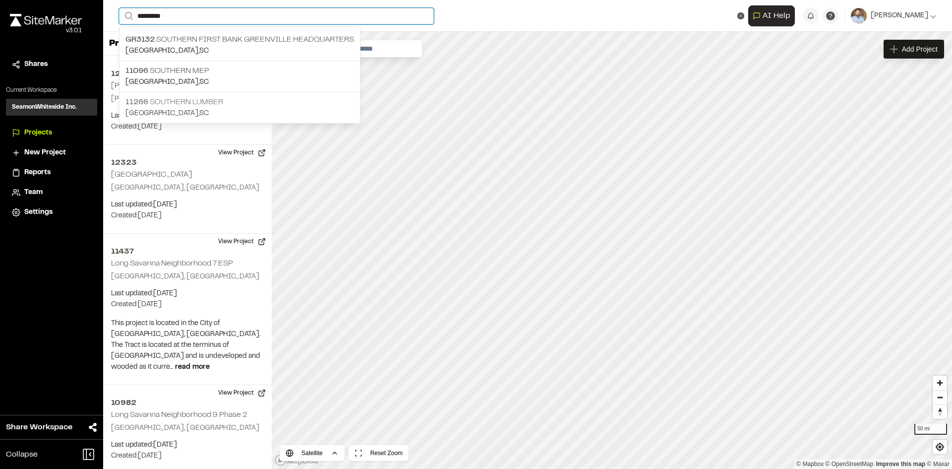
type input "********"
click at [202, 108] on p "[GEOGRAPHIC_DATA] , [GEOGRAPHIC_DATA]" at bounding box center [239, 113] width 229 height 11
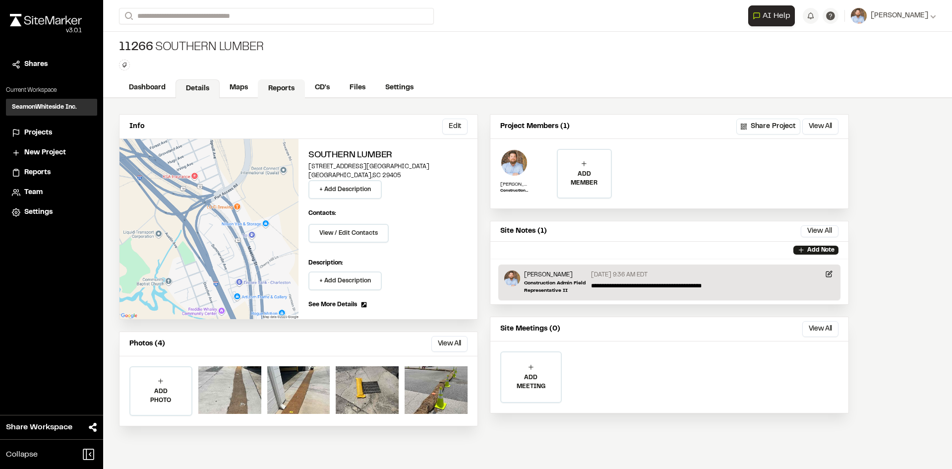
click at [275, 87] on link "Reports" at bounding box center [281, 88] width 47 height 19
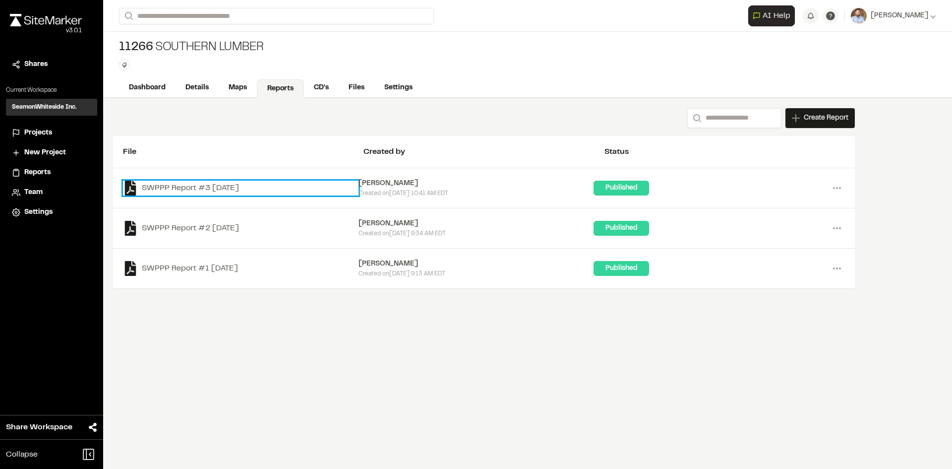
drag, startPoint x: 247, startPoint y: 189, endPoint x: 248, endPoint y: 179, distance: 11.0
click at [247, 188] on link "SWPPP Report #3 [DATE]" at bounding box center [241, 188] width 236 height 15
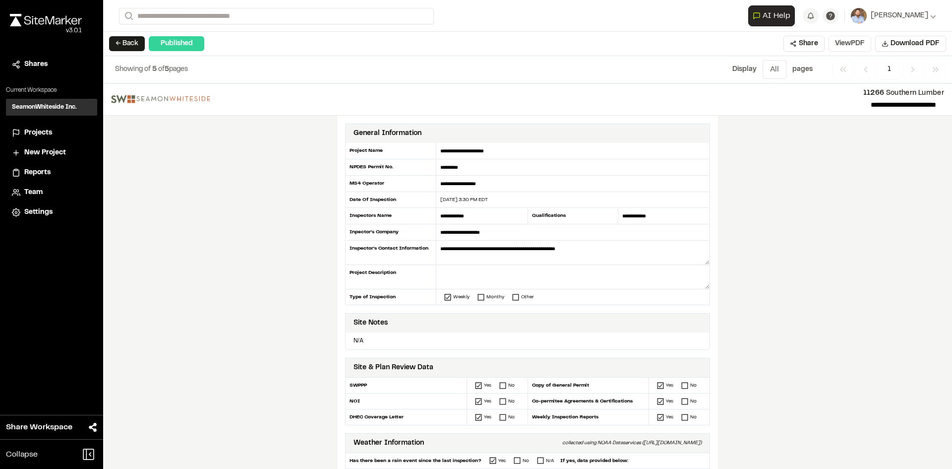
click at [845, 43] on button "View PDF" at bounding box center [850, 44] width 43 height 16
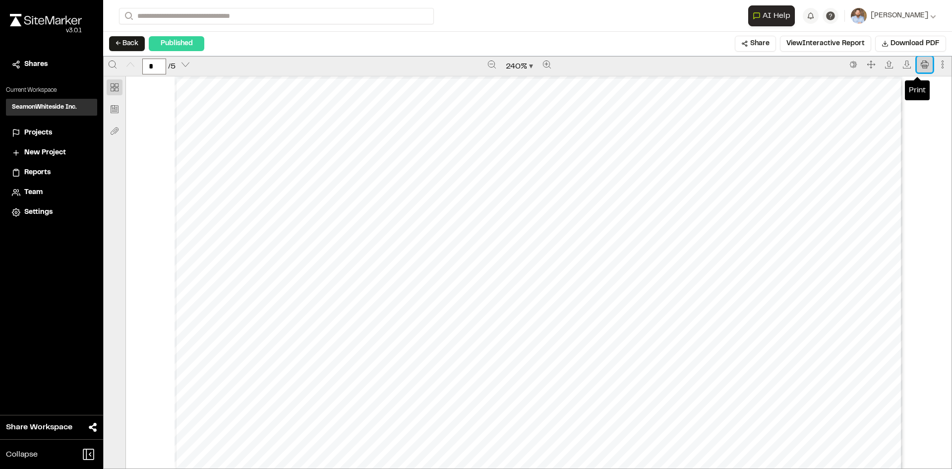
click at [921, 65] on icon "Print" at bounding box center [925, 65] width 8 height 8
click at [41, 133] on span "Projects" at bounding box center [38, 132] width 28 height 11
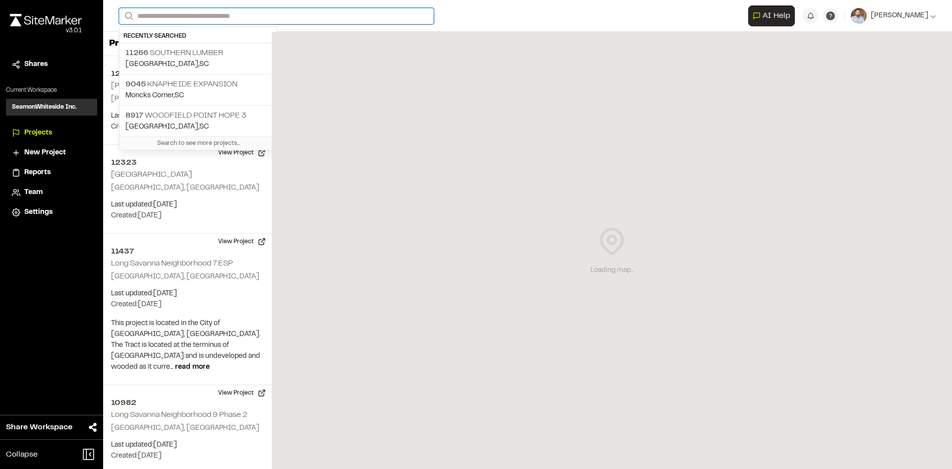
click at [179, 14] on input "Search" at bounding box center [276, 16] width 315 height 16
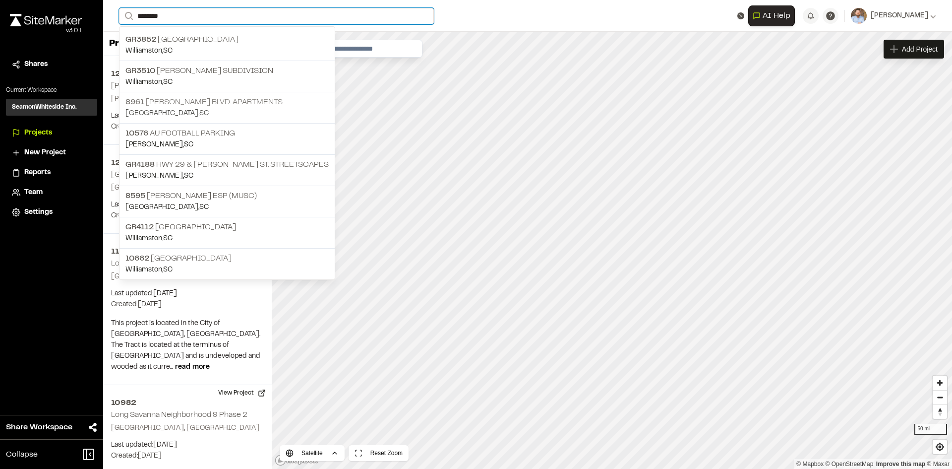
type input "*******"
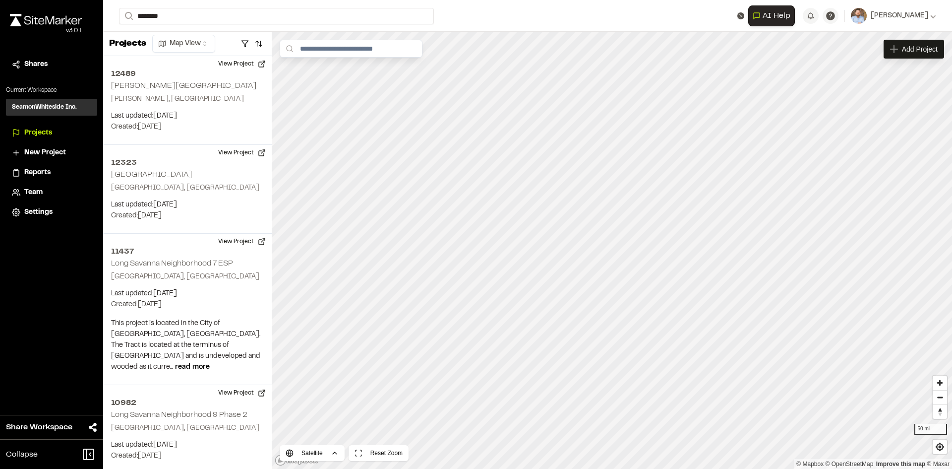
click at [221, 106] on p "[STREET_ADDRESS][PERSON_NAME] Apartments" at bounding box center [226, 102] width 203 height 12
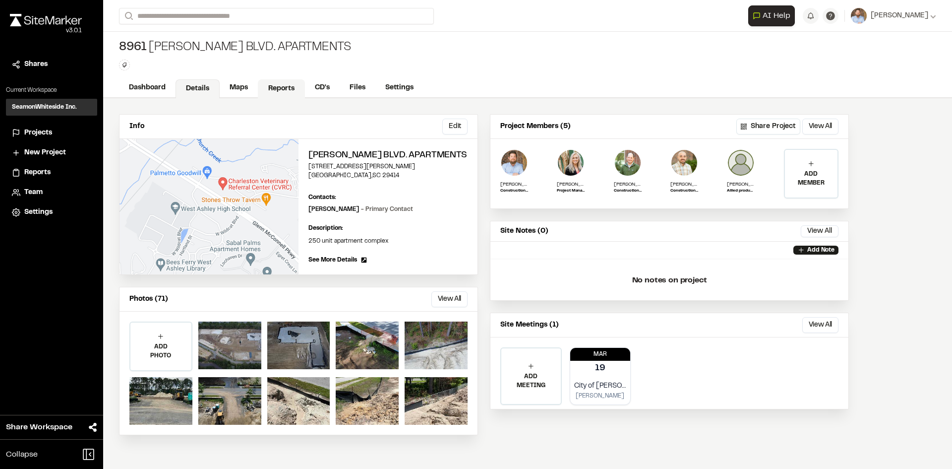
click at [287, 84] on link "Reports" at bounding box center [281, 88] width 47 height 19
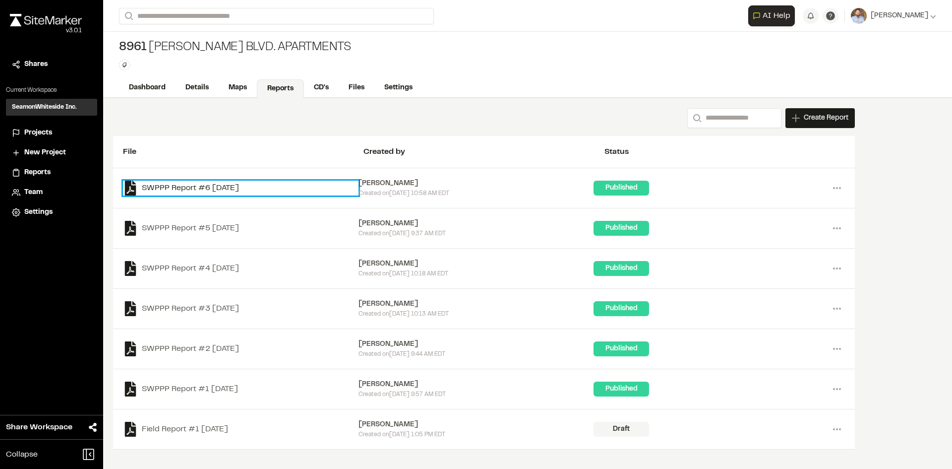
click at [240, 190] on link "SWPPP Report #6 [DATE]" at bounding box center [241, 188] width 236 height 15
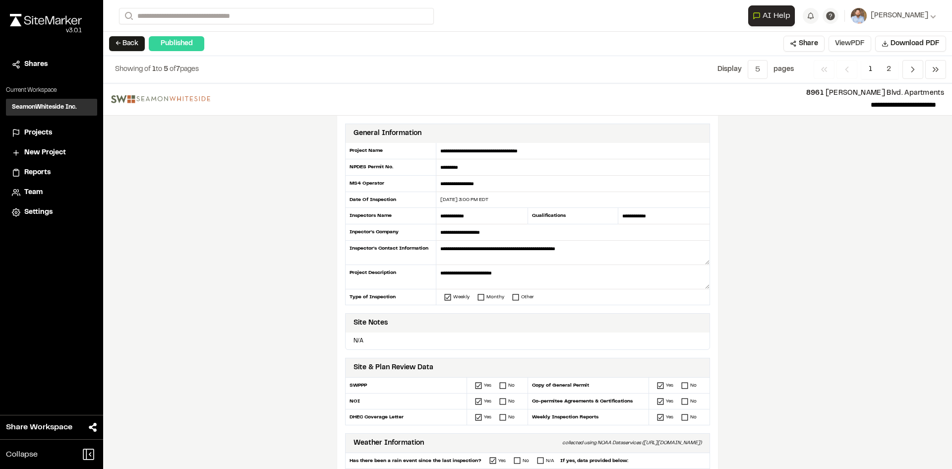
click at [854, 47] on button "View PDF" at bounding box center [850, 44] width 43 height 16
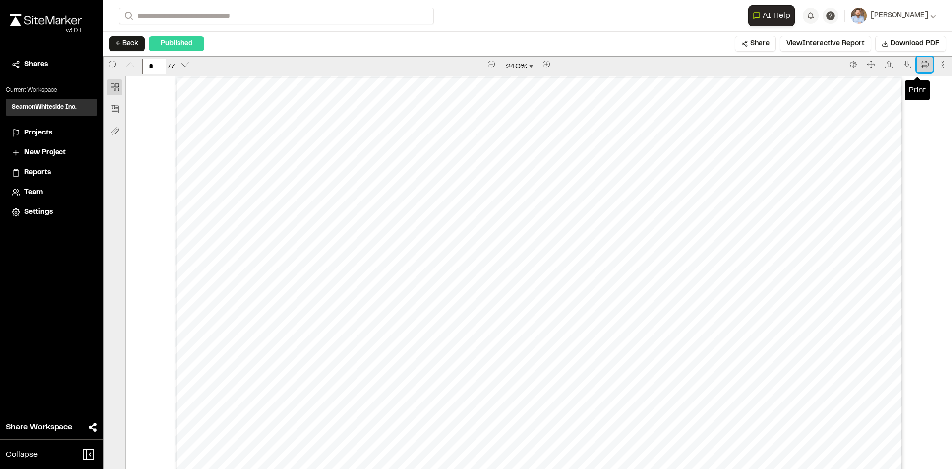
click at [921, 63] on icon "Print" at bounding box center [925, 65] width 8 height 8
